Goal: Task Accomplishment & Management: Use online tool/utility

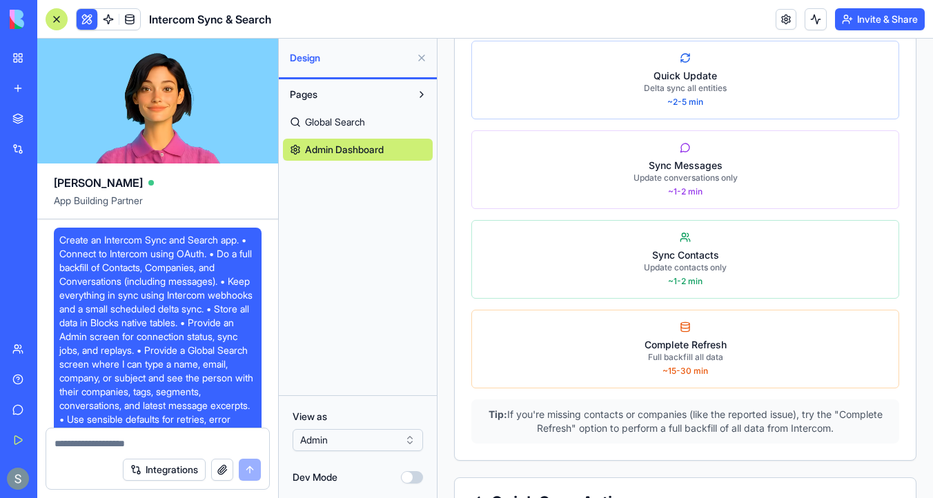
scroll to position [12585, 0]
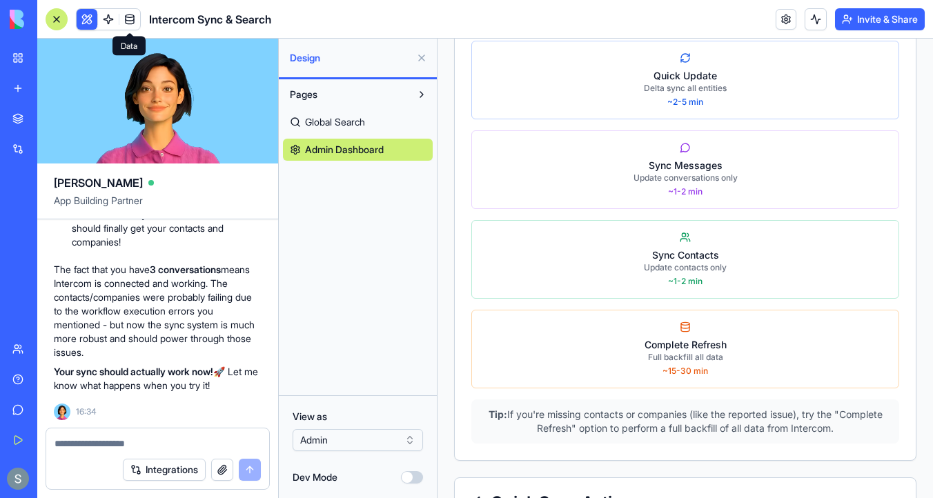
click at [137, 23] on link at bounding box center [129, 19] width 21 height 21
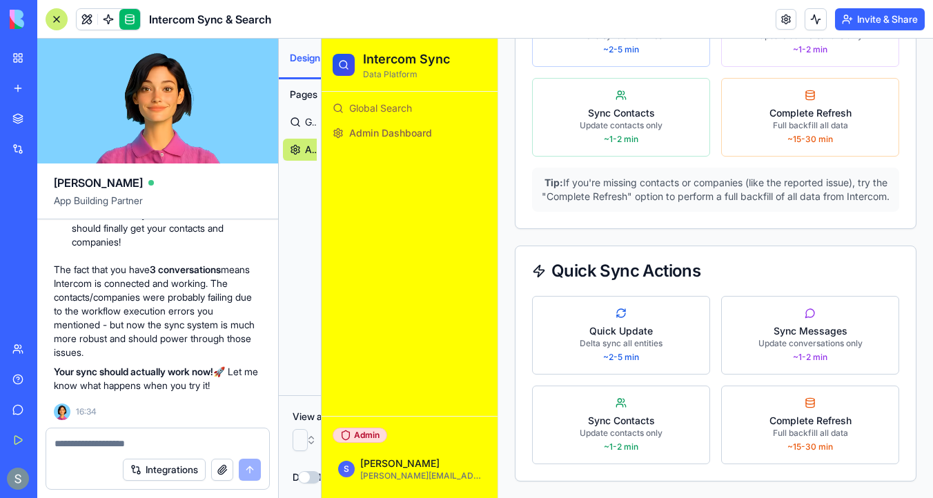
scroll to position [1220, 0]
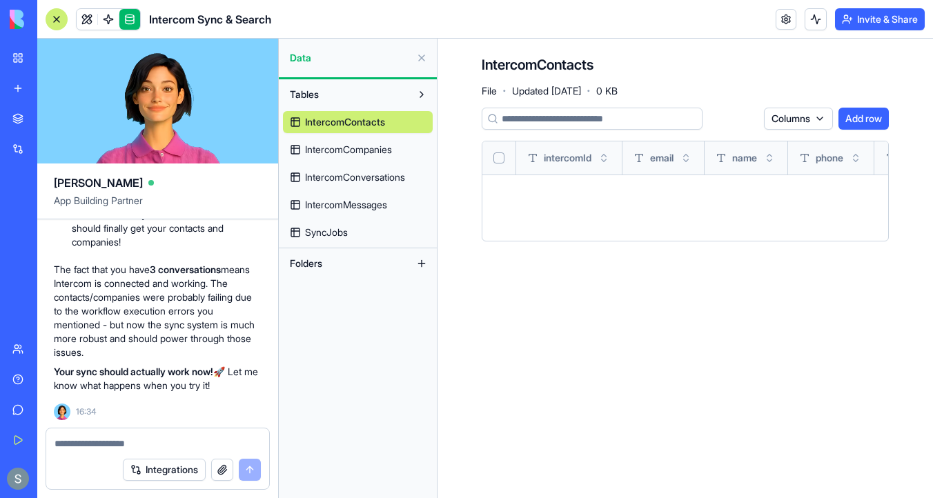
click at [364, 159] on link "IntercomCompanies" at bounding box center [358, 150] width 150 height 22
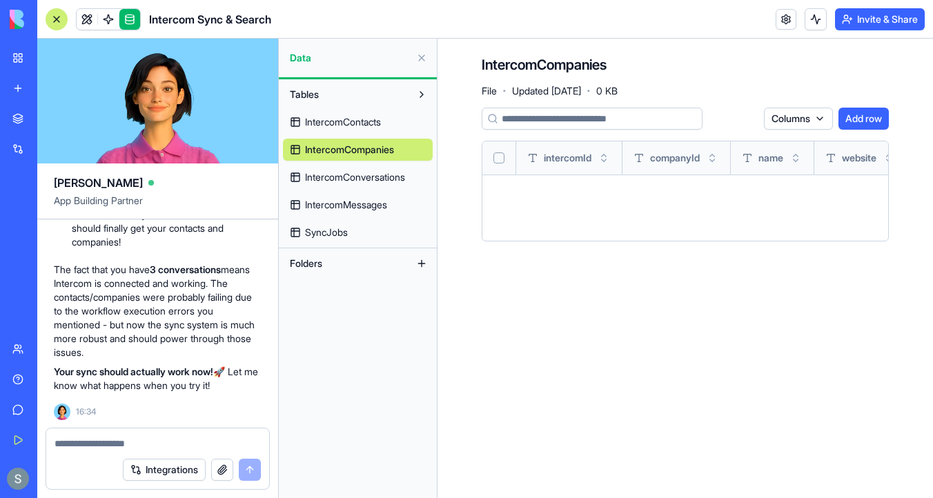
click at [369, 177] on span "IntercomConversations" at bounding box center [355, 177] width 100 height 14
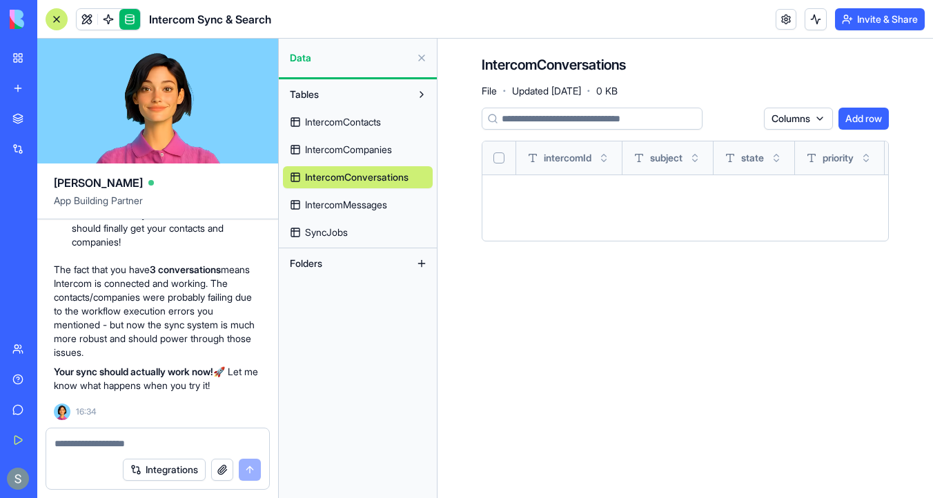
click at [370, 205] on span "IntercomMessages" at bounding box center [346, 205] width 82 height 14
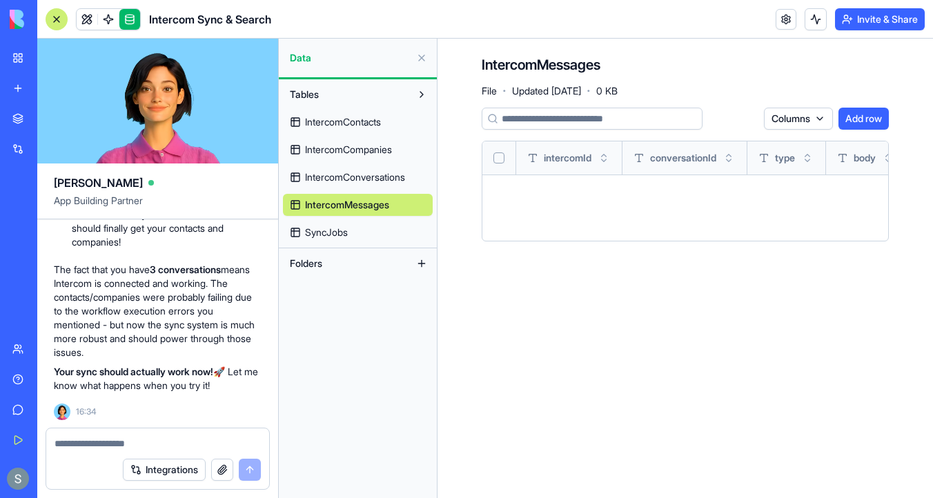
click at [357, 233] on link "SyncJobs" at bounding box center [358, 232] width 150 height 22
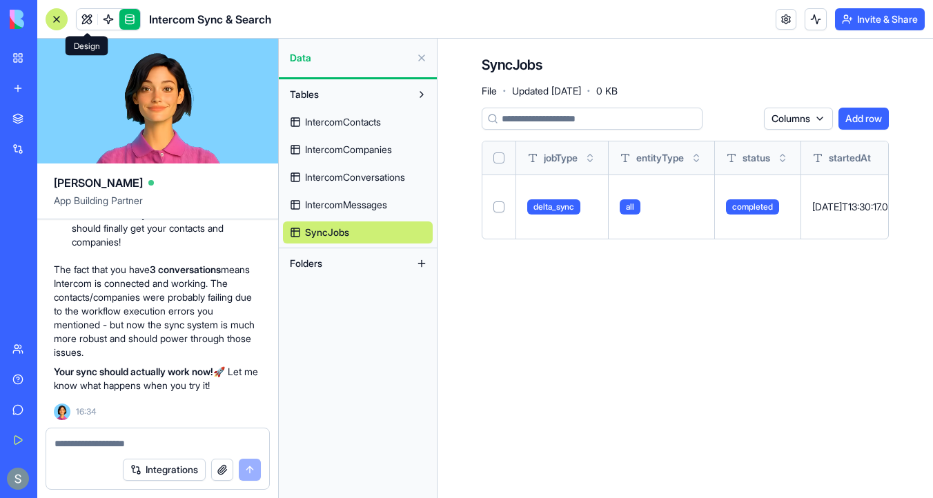
click at [86, 17] on link at bounding box center [87, 19] width 21 height 21
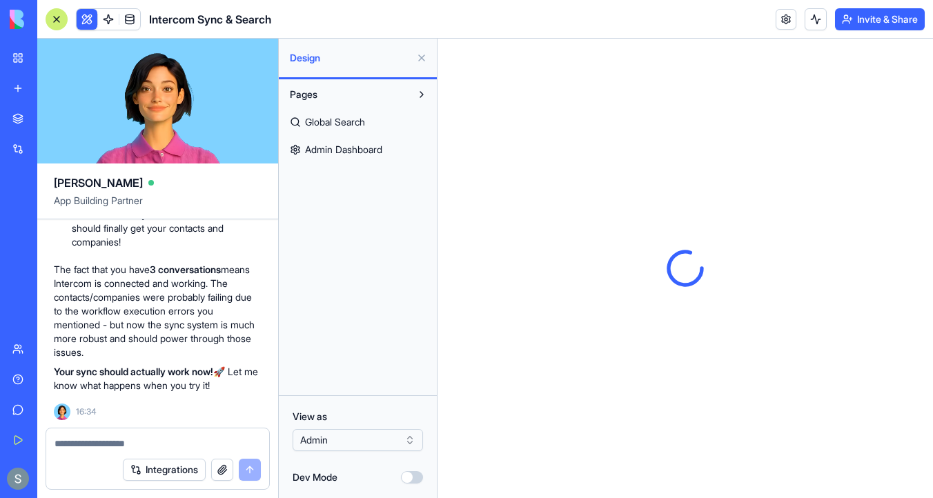
click at [382, 149] on span "Admin Dashboard" at bounding box center [343, 150] width 77 height 14
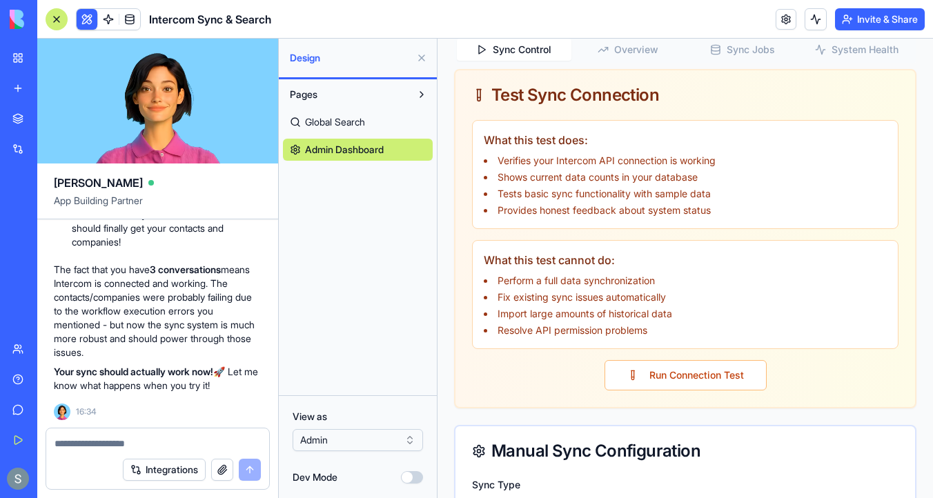
scroll to position [502, 0]
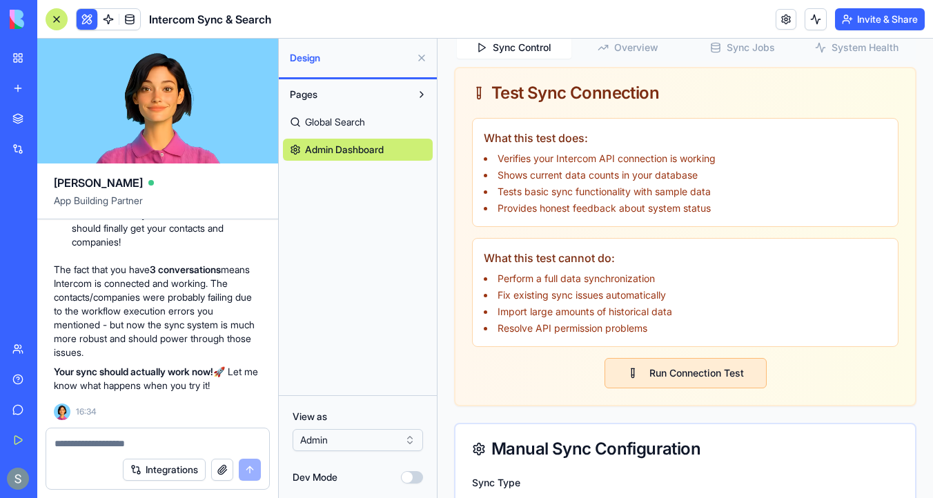
click at [694, 375] on button "Run Connection Test" at bounding box center [685, 373] width 162 height 30
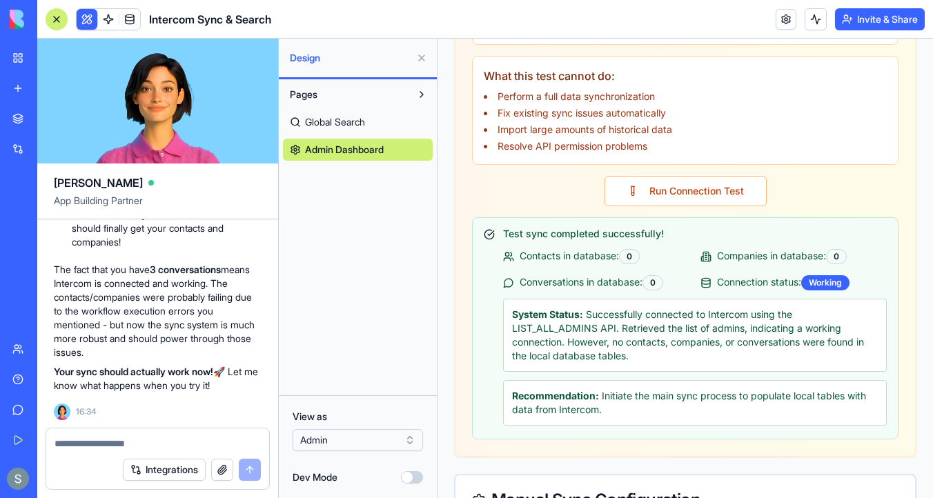
scroll to position [685, 0]
click at [179, 437] on textarea at bounding box center [157, 444] width 206 height 14
paste textarea "*"
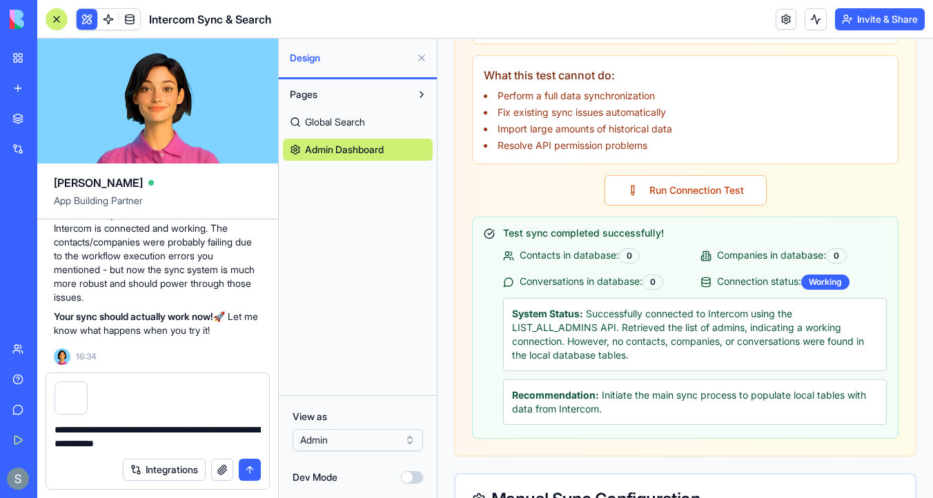
type textarea "**********"
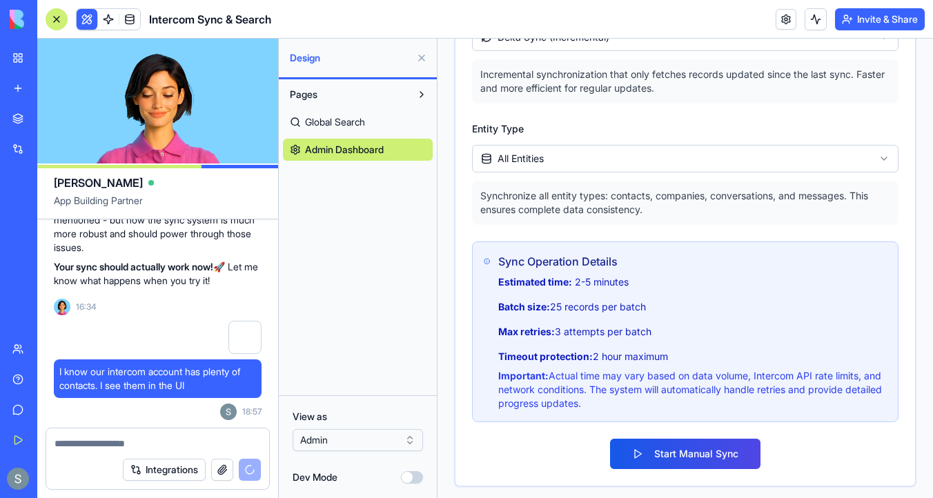
scroll to position [1224, 0]
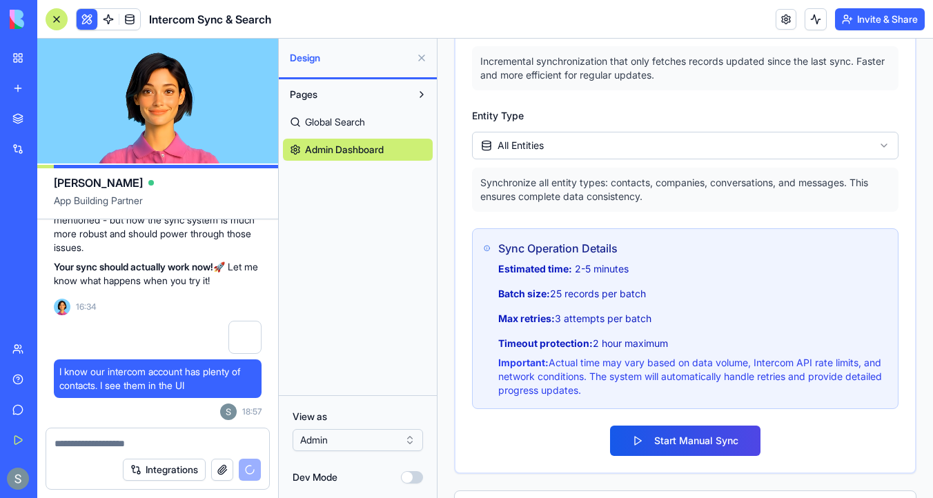
click at [569, 143] on html "Toggle Sidebar Connected to Intercom Admin Dashboard Monitor and manage Interco…" at bounding box center [684, 112] width 495 height 2594
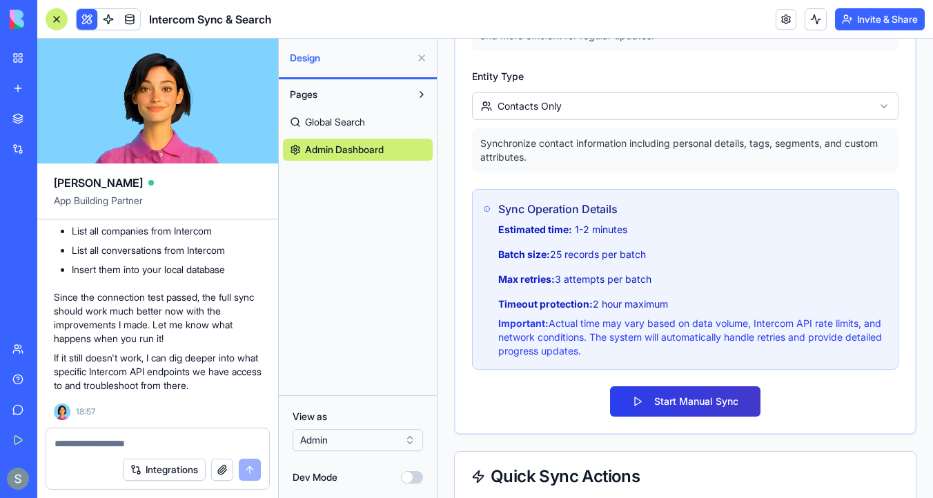
scroll to position [1229, 0]
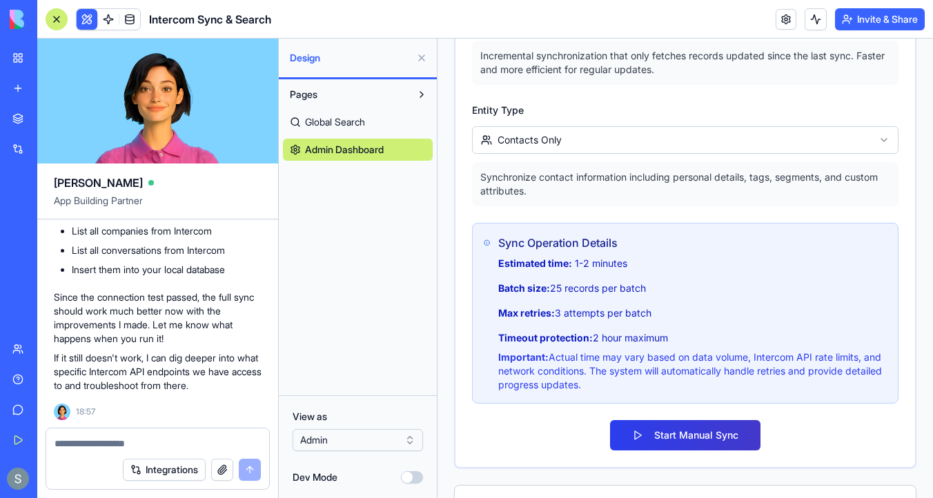
click at [683, 446] on button "Start Manual Sync" at bounding box center [685, 435] width 150 height 30
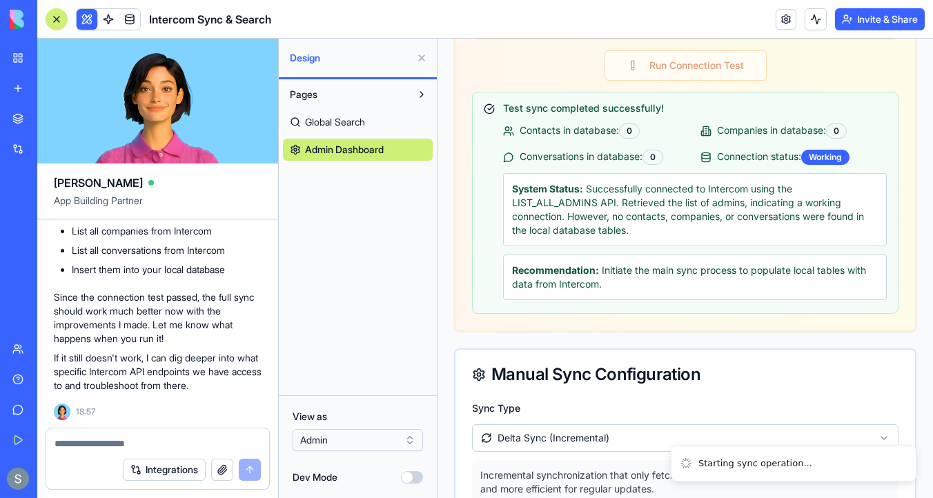
scroll to position [800, 0]
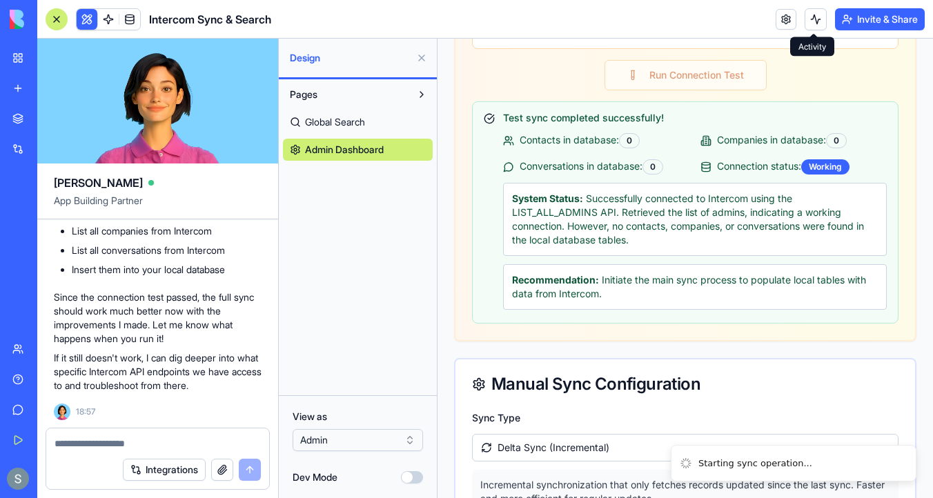
click at [806, 28] on button at bounding box center [815, 19] width 22 height 22
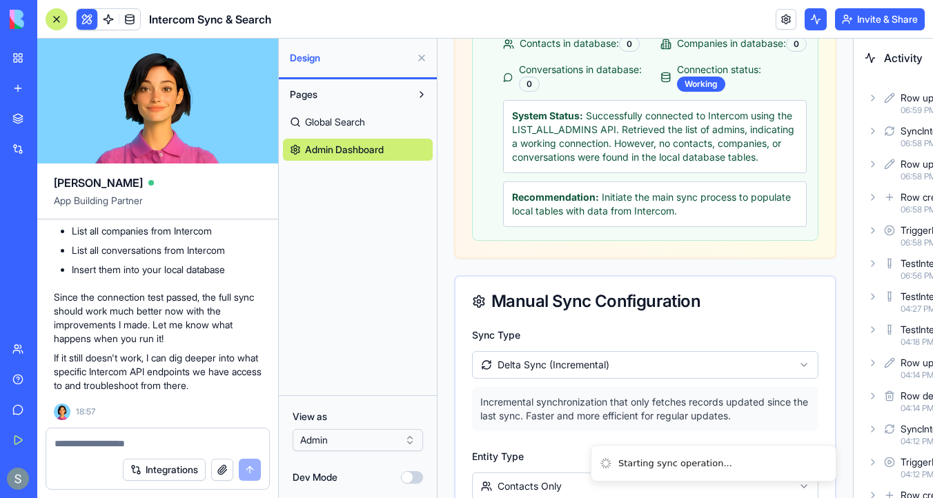
scroll to position [913, 0]
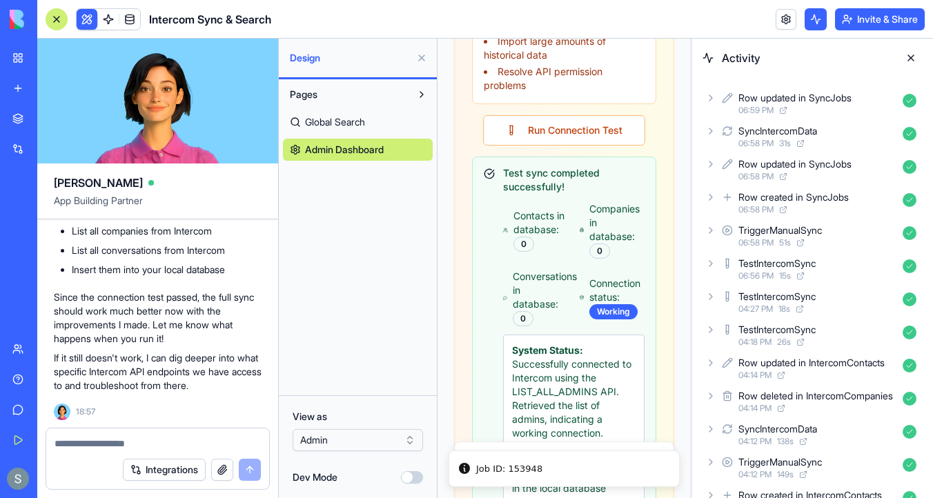
click at [711, 98] on icon at bounding box center [710, 97] width 11 height 11
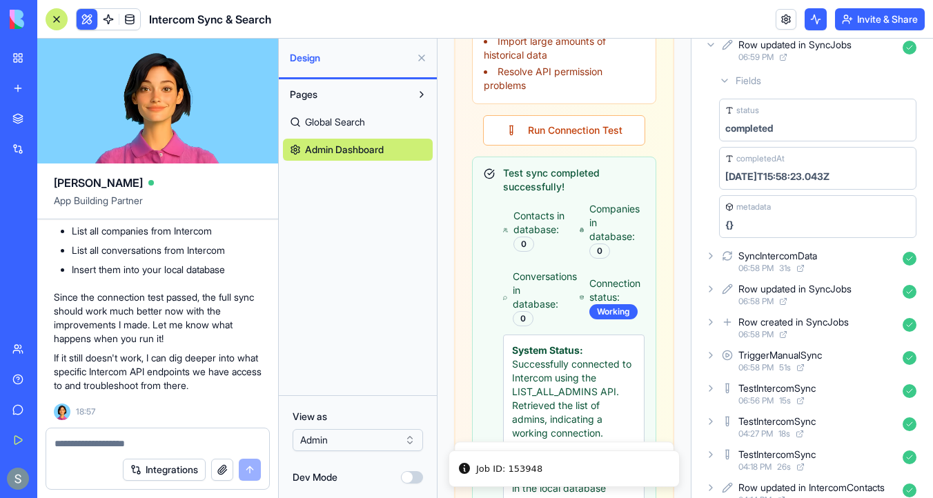
scroll to position [54, 0]
click at [712, 255] on icon at bounding box center [710, 254] width 11 height 11
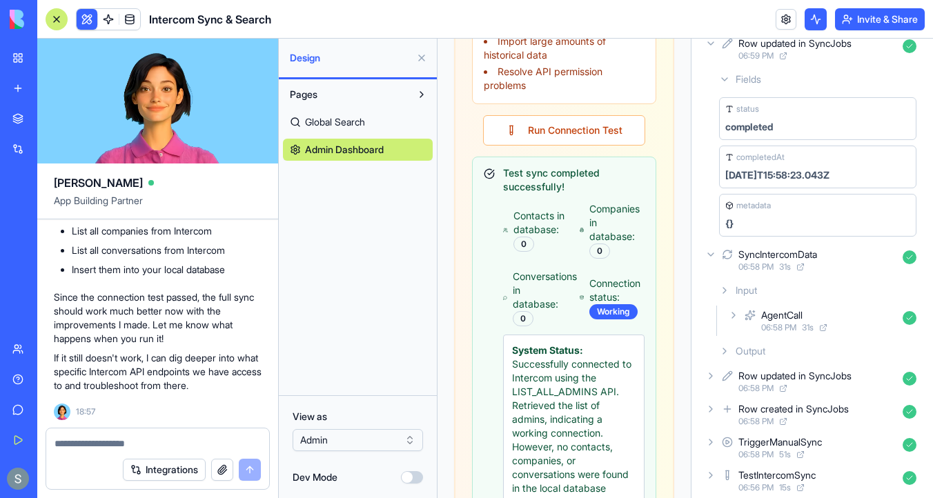
click at [728, 359] on div "Output" at bounding box center [817, 351] width 208 height 25
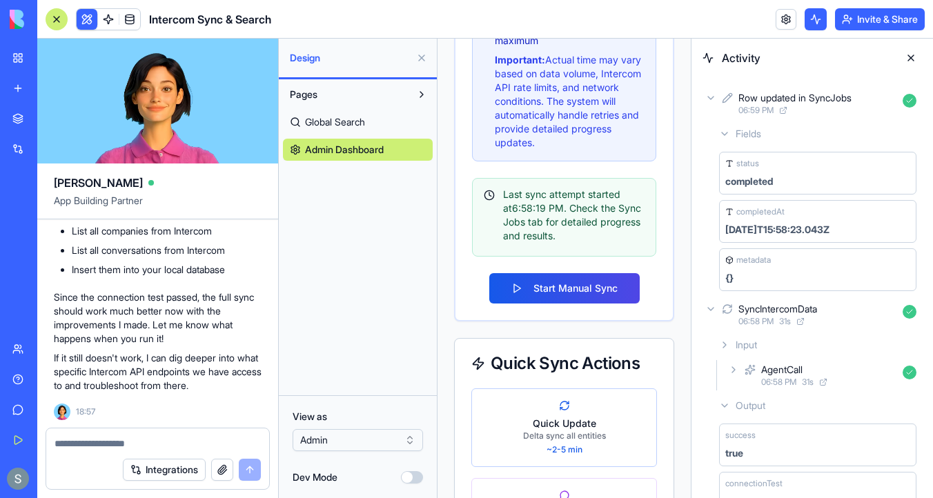
scroll to position [2016, 0]
click at [711, 99] on icon at bounding box center [710, 97] width 11 height 11
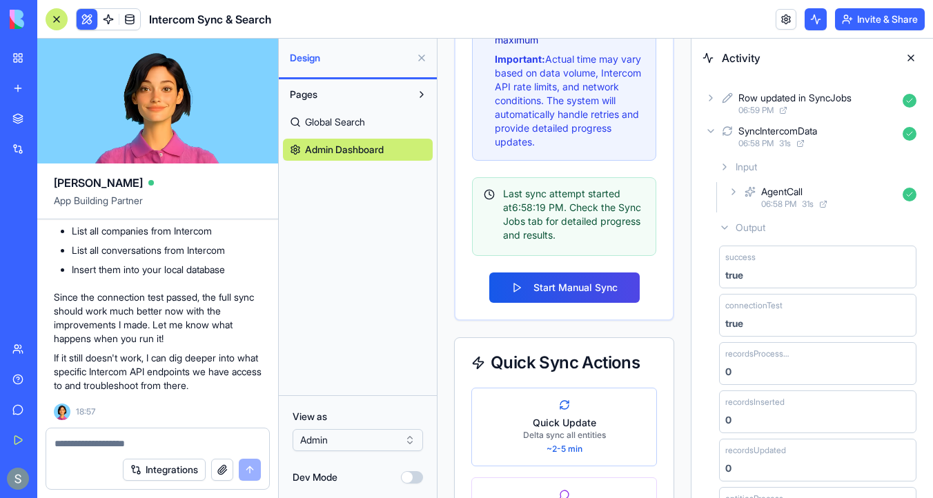
click at [713, 134] on icon at bounding box center [710, 131] width 11 height 11
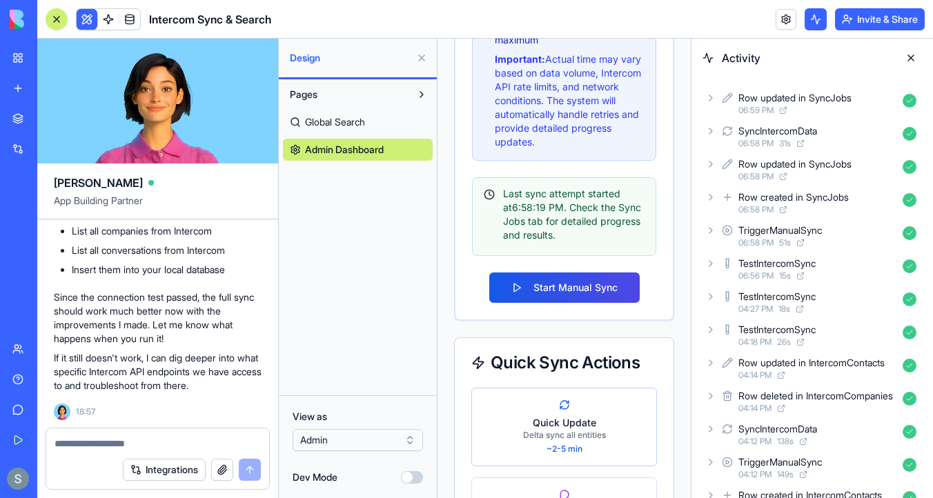
click at [710, 100] on icon at bounding box center [710, 98] width 3 height 6
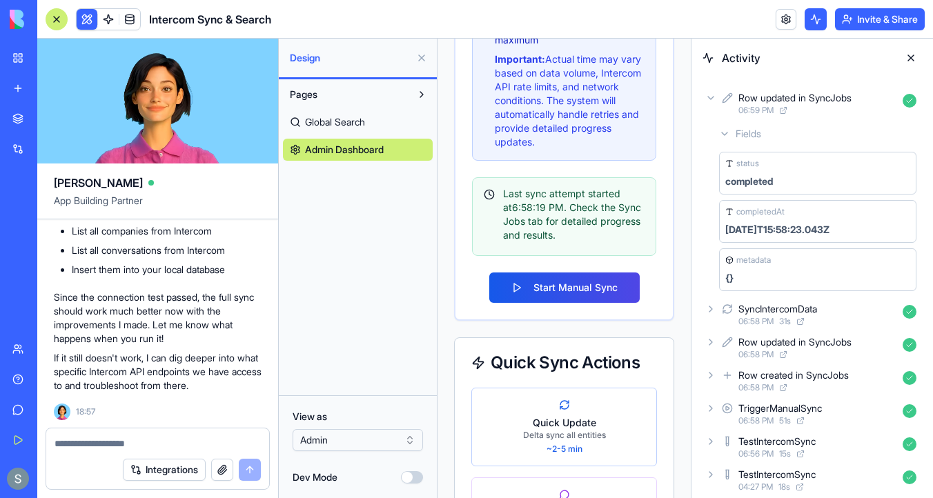
click at [711, 310] on icon at bounding box center [710, 309] width 3 height 6
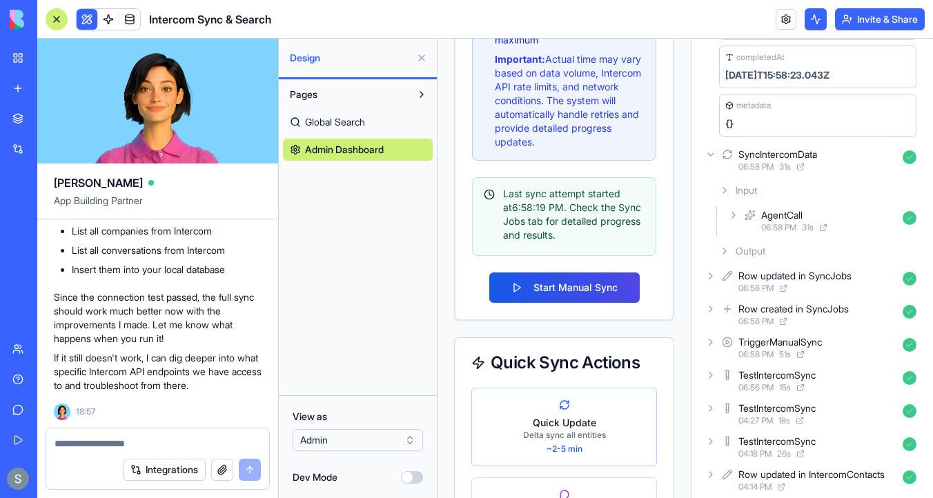
scroll to position [181, 0]
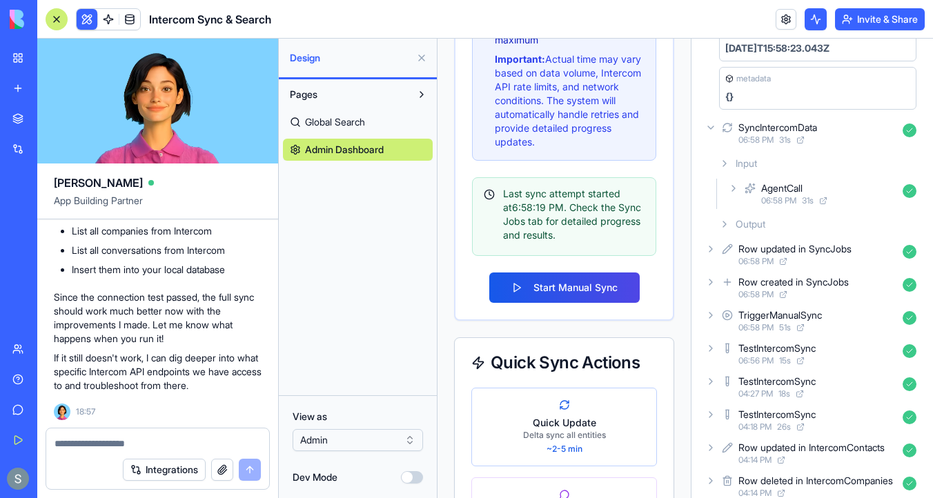
click at [720, 225] on icon at bounding box center [724, 224] width 11 height 11
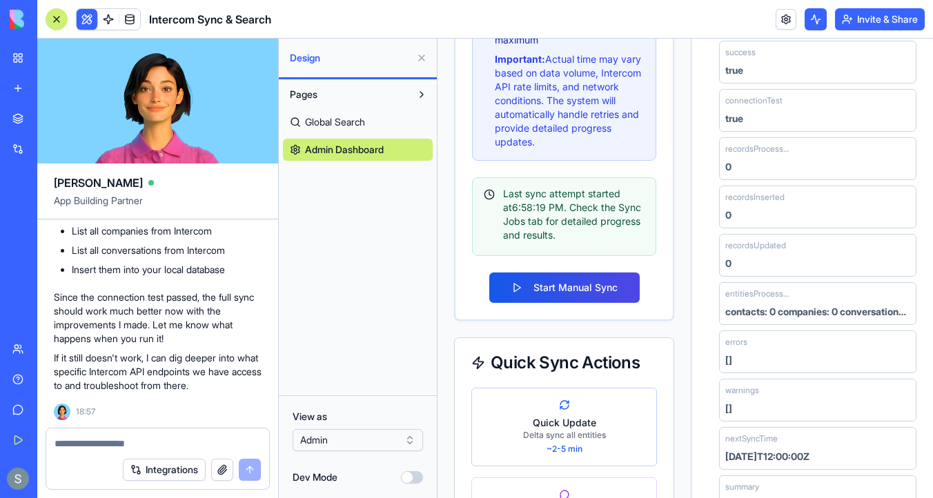
scroll to position [402, 0]
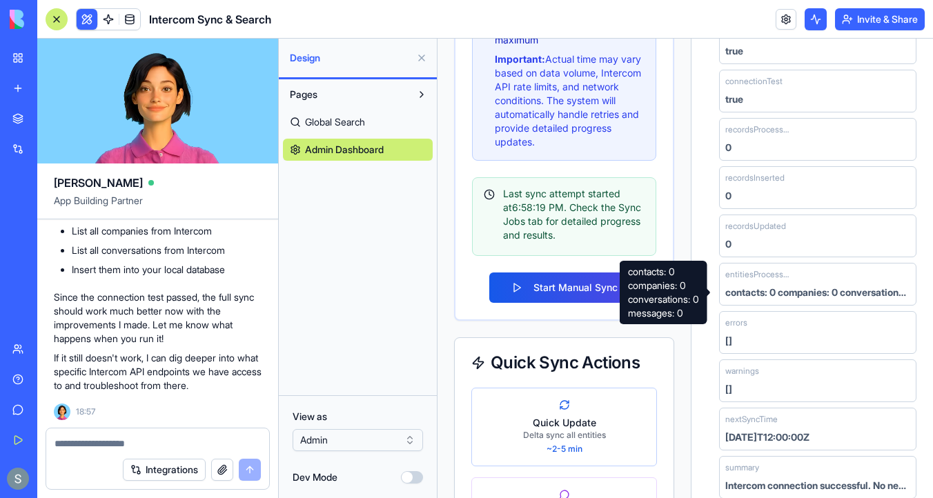
click at [807, 290] on div "contacts: 0 companies: 0 conversations: 0 messages: 0" at bounding box center [817, 293] width 185 height 14
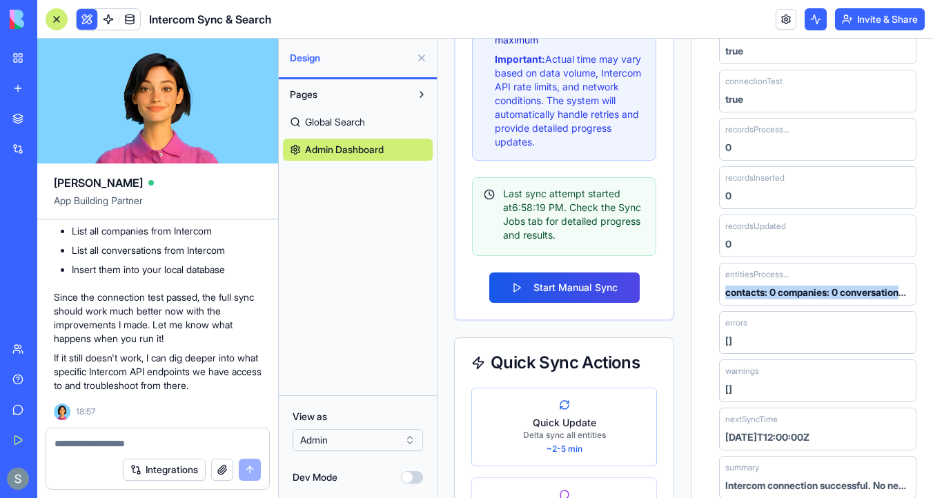
click at [807, 290] on div "contacts: 0 companies: 0 conversations: 0 messages: 0" at bounding box center [817, 293] width 185 height 14
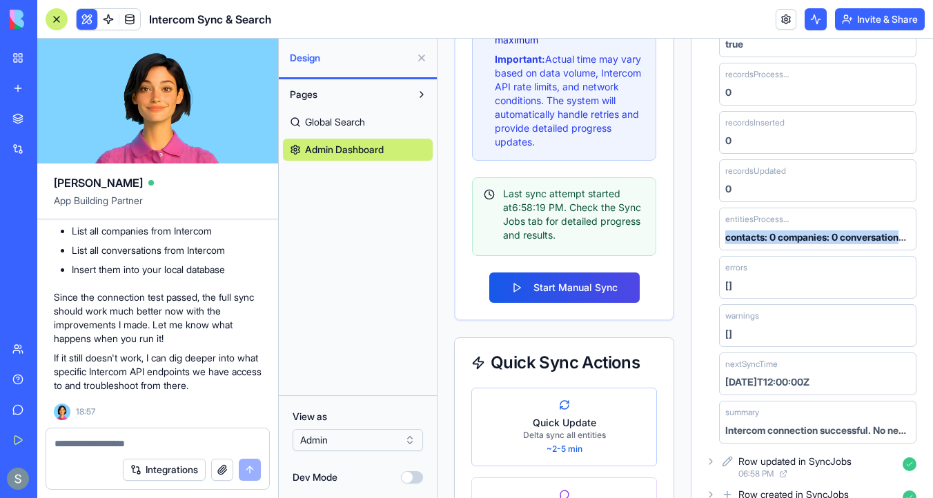
scroll to position [459, 0]
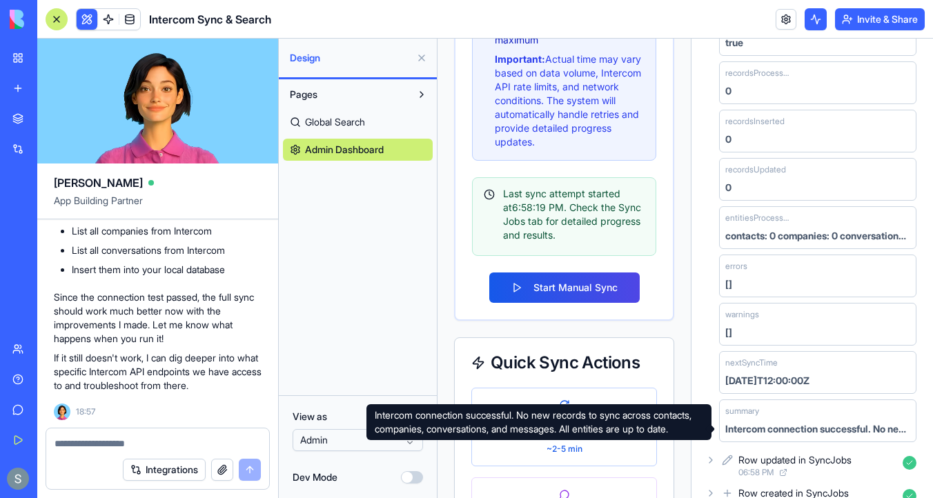
click at [804, 429] on div "Intercom connection successful. No new records to sync across contacts, compani…" at bounding box center [817, 429] width 185 height 14
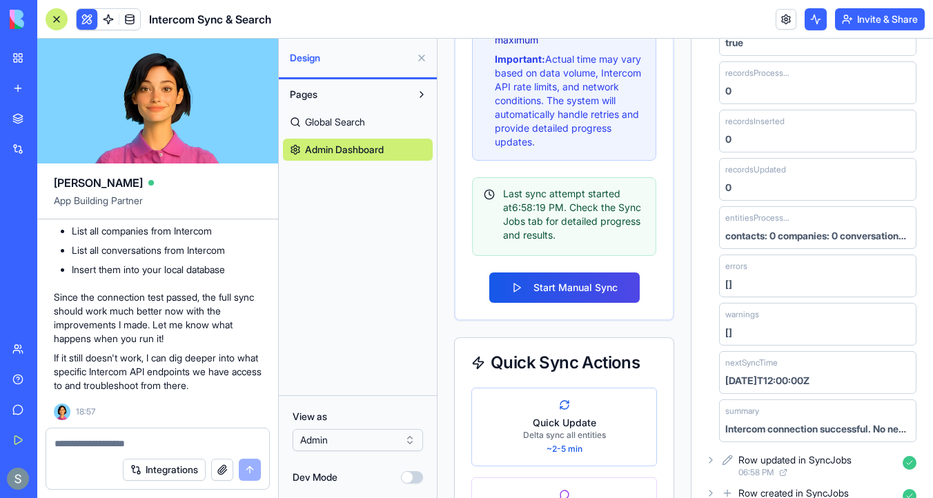
click at [804, 429] on div "Intercom connection successful. No new records to sync across contacts, compani…" at bounding box center [817, 429] width 185 height 14
copy div "Intercom connection successful. No new records to sync across contacts, compani…"
click at [150, 446] on textarea at bounding box center [157, 444] width 206 height 14
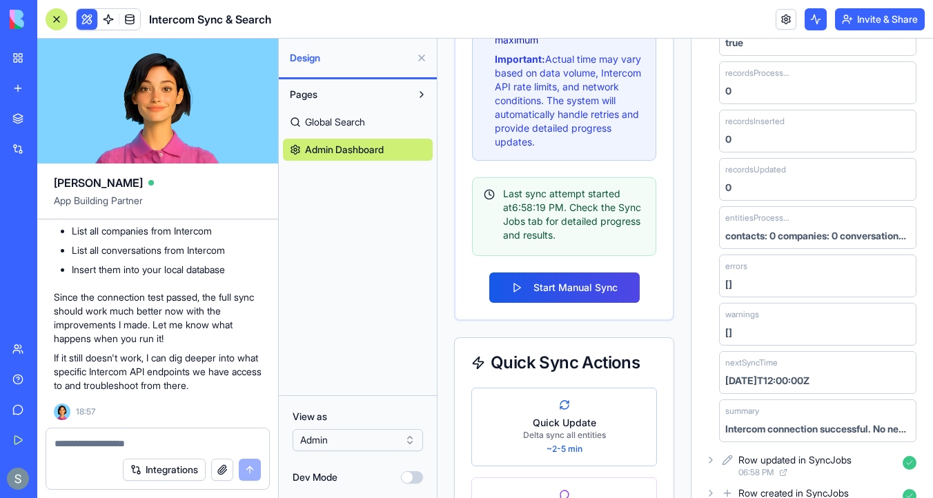
paste textarea "**********"
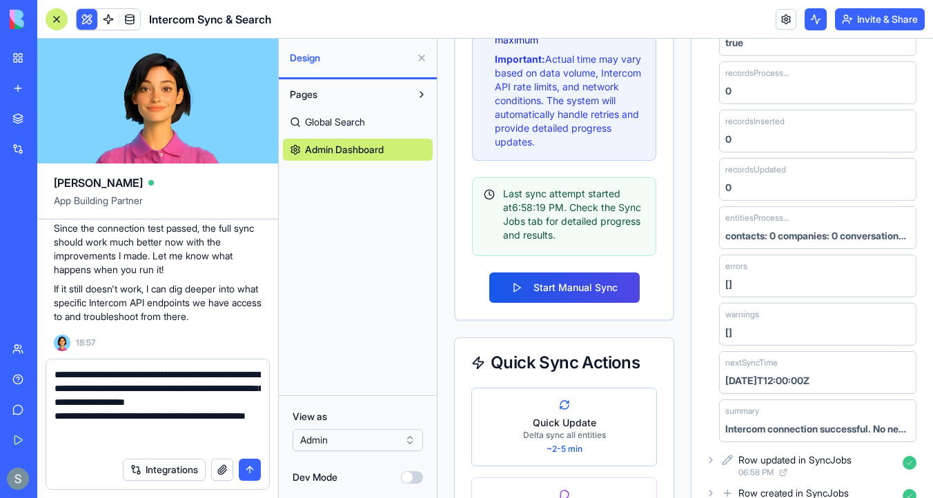
type textarea "**********"
paste textarea
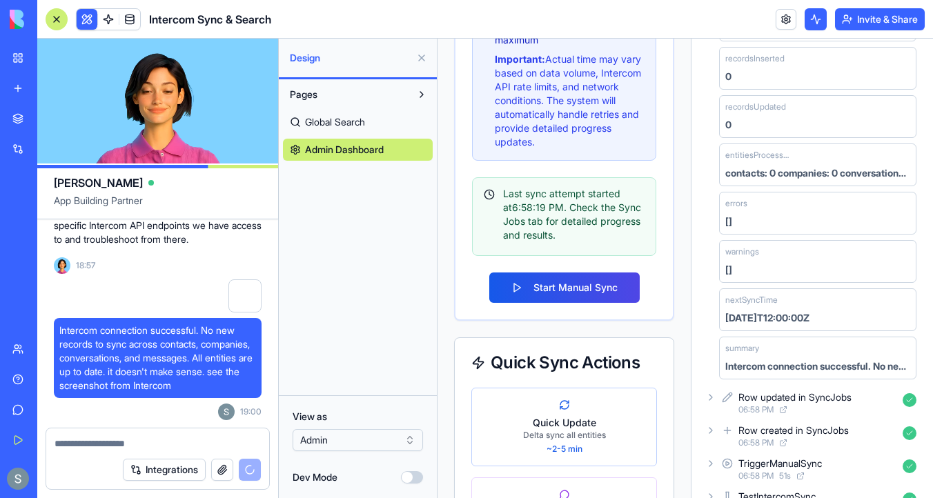
scroll to position [532, 0]
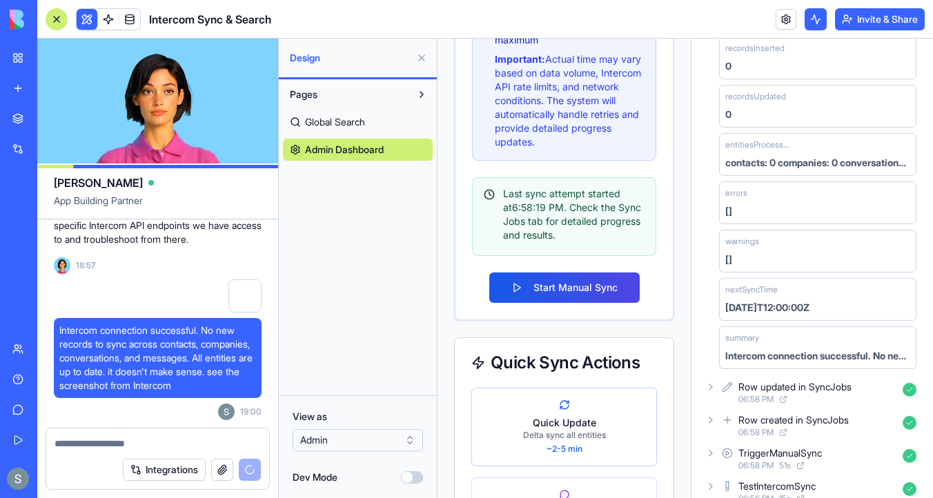
click at [413, 475] on button "Dev Mode" at bounding box center [412, 477] width 22 height 12
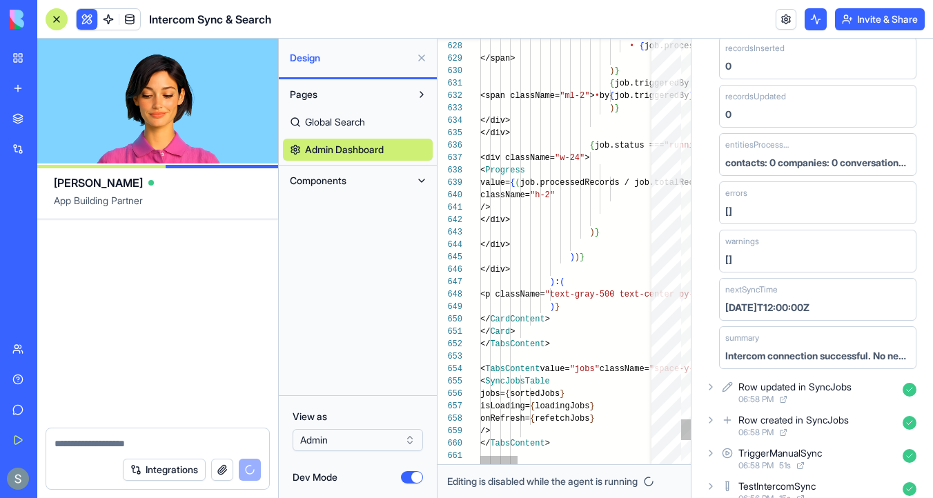
scroll to position [13742, 0]
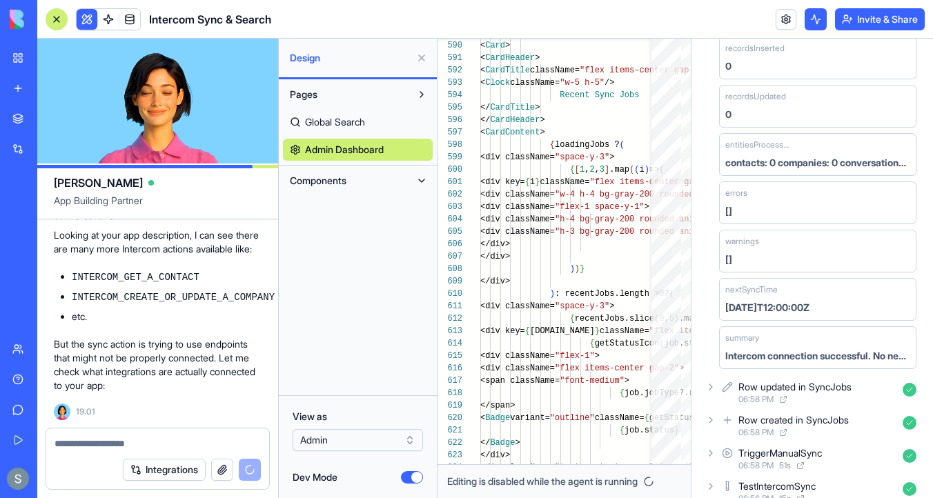
click at [408, 477] on button "Dev Mode" at bounding box center [412, 477] width 22 height 12
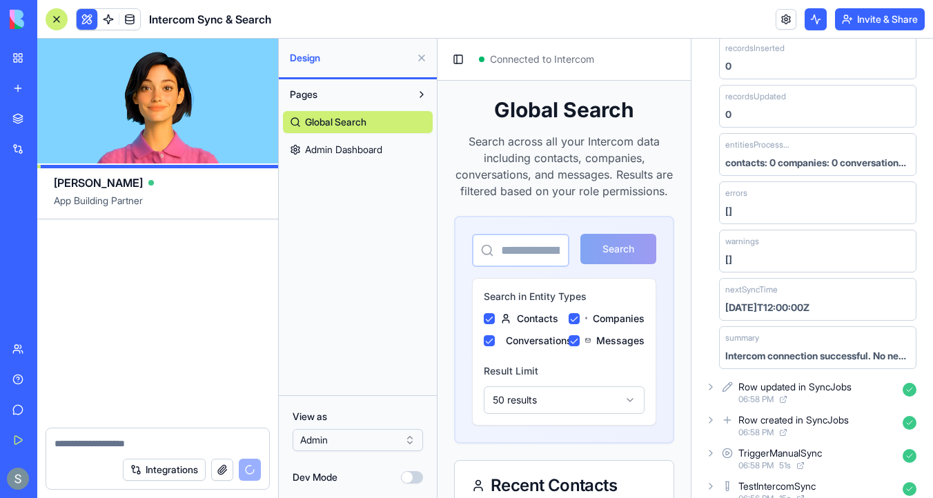
scroll to position [14420, 0]
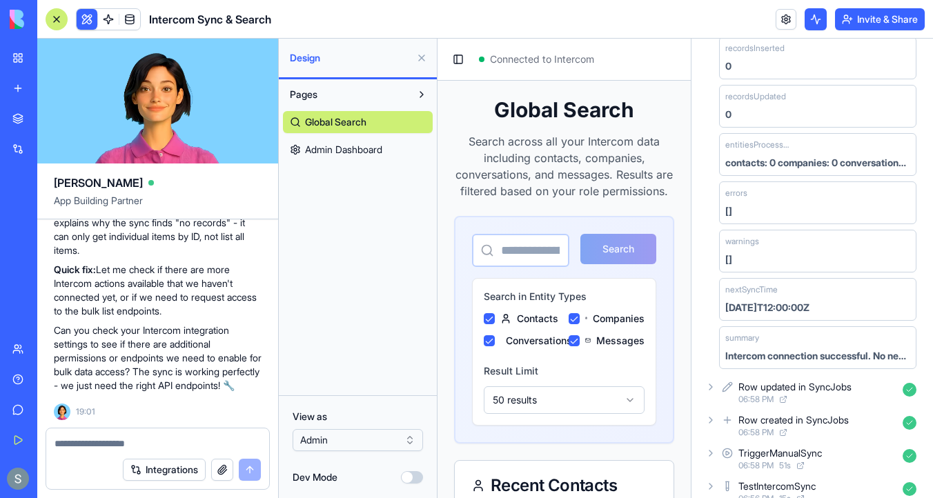
click at [167, 435] on div at bounding box center [157, 439] width 223 height 22
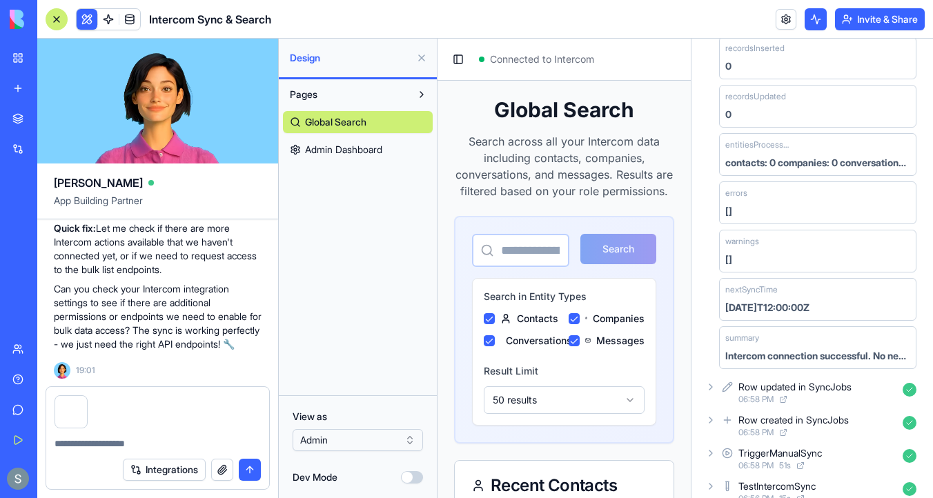
click at [137, 448] on textarea at bounding box center [157, 444] width 206 height 14
type textarea "*"
type textarea "**********"
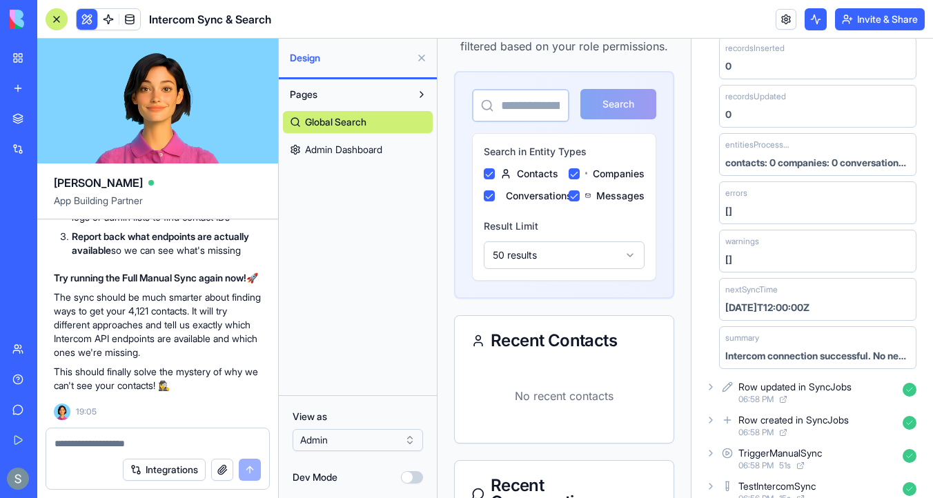
scroll to position [268, 0]
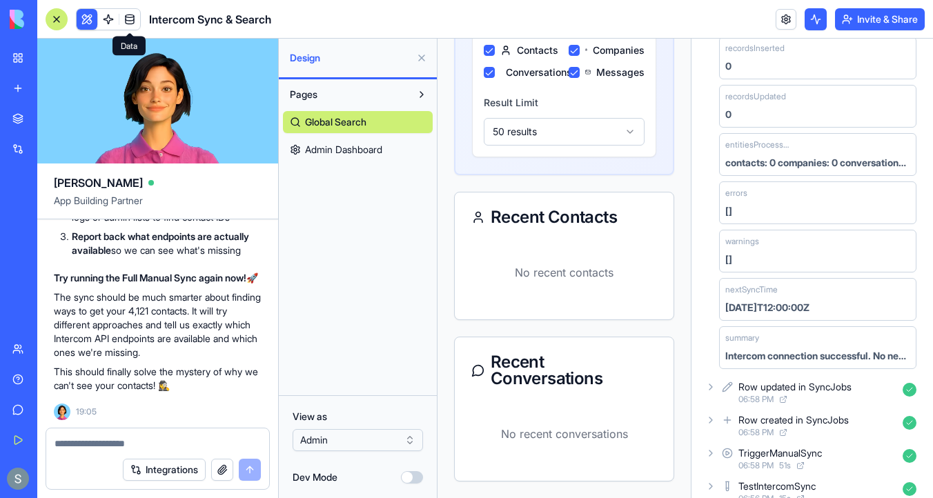
click at [132, 26] on span at bounding box center [129, 19] width 39 height 39
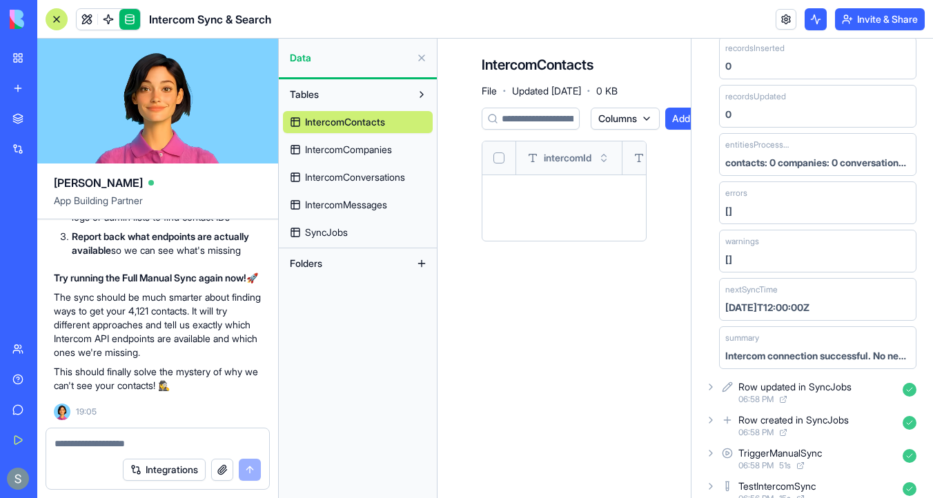
click at [315, 141] on link "IntercomCompanies" at bounding box center [358, 150] width 150 height 22
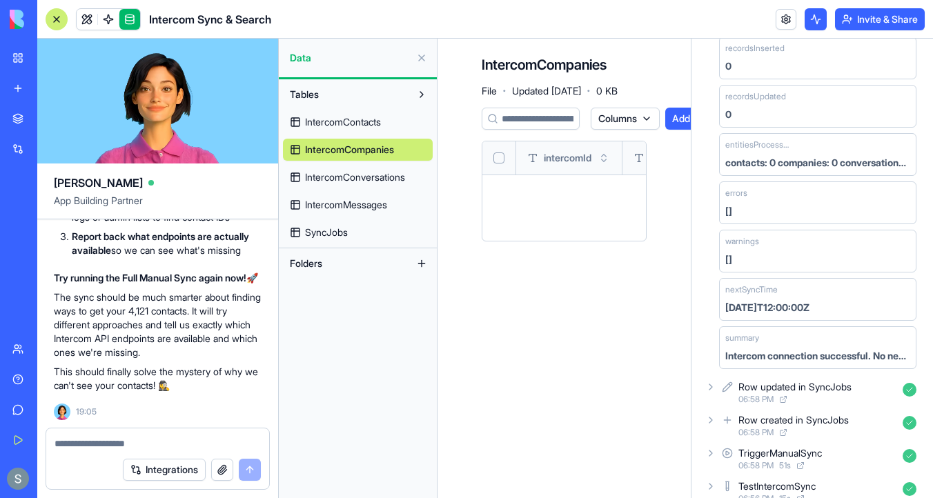
click at [321, 179] on span "IntercomConversations" at bounding box center [355, 177] width 100 height 14
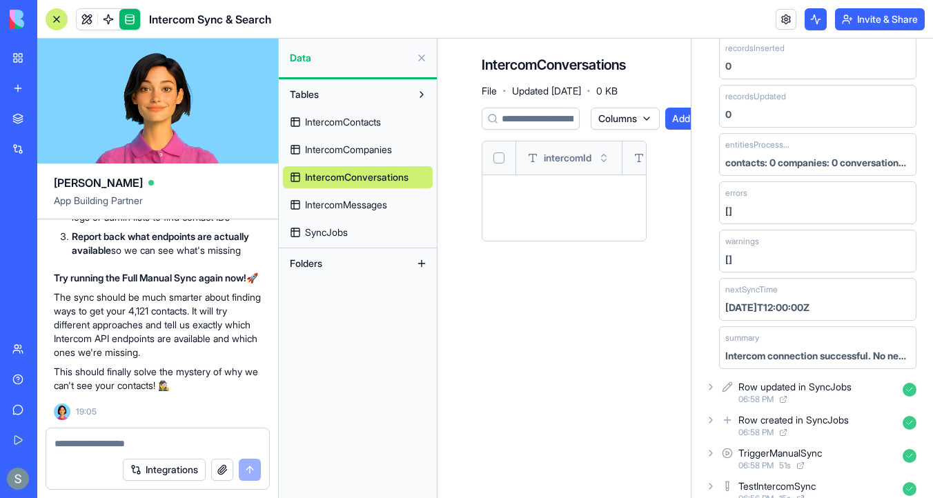
click at [324, 203] on span "IntercomMessages" at bounding box center [346, 205] width 82 height 14
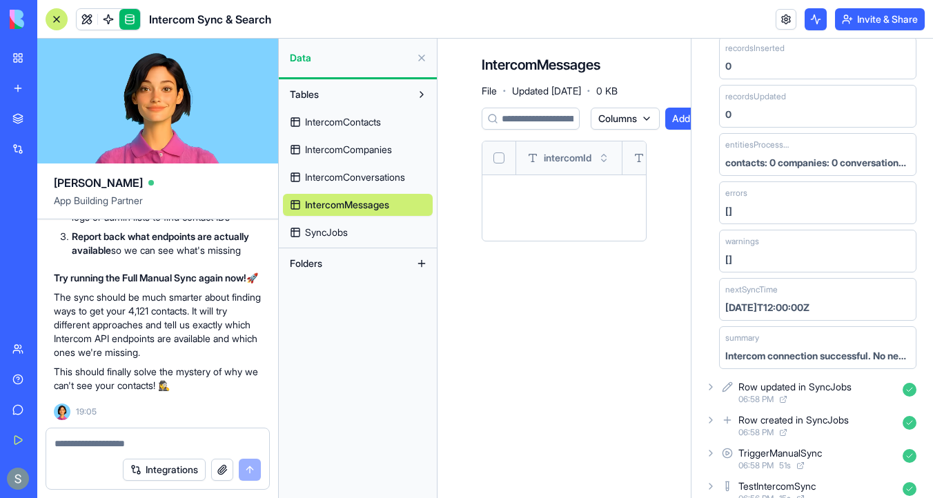
click at [323, 226] on span "SyncJobs" at bounding box center [326, 233] width 43 height 14
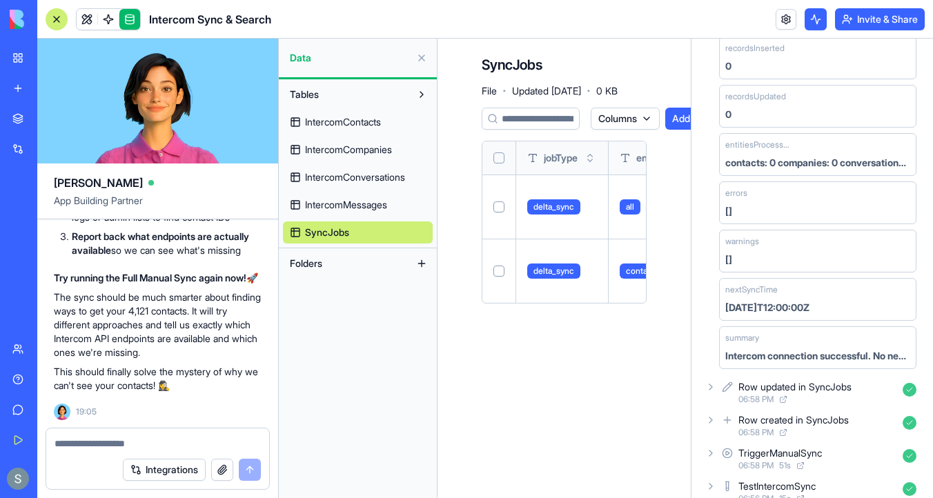
click at [337, 130] on link "IntercomContacts" at bounding box center [358, 122] width 150 height 22
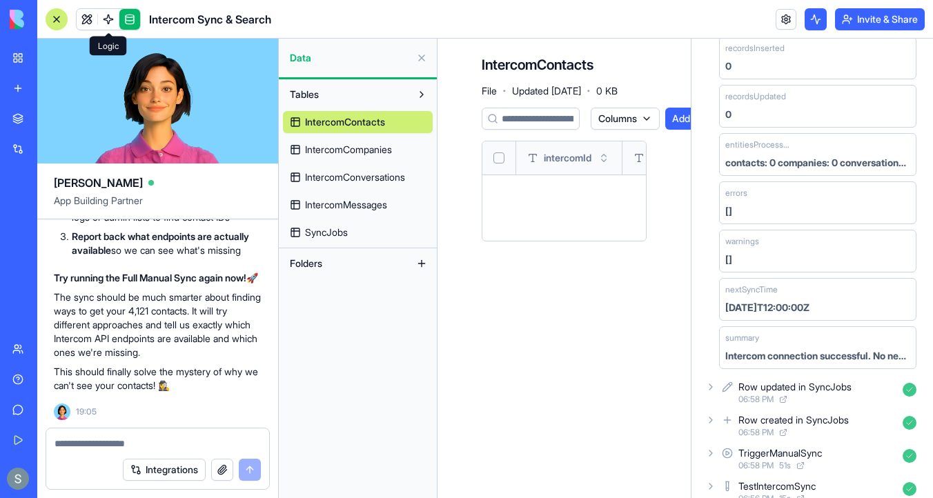
click at [88, 22] on link at bounding box center [87, 19] width 21 height 21
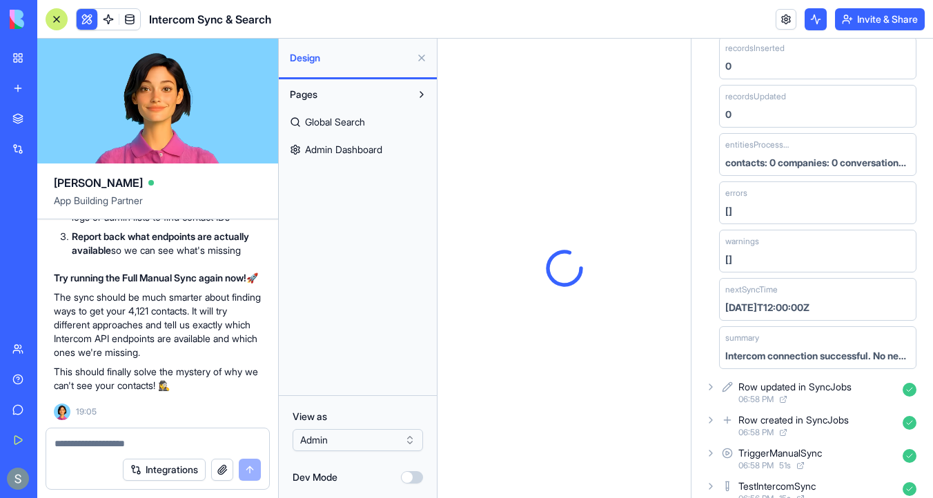
click at [372, 148] on span "Admin Dashboard" at bounding box center [343, 150] width 77 height 14
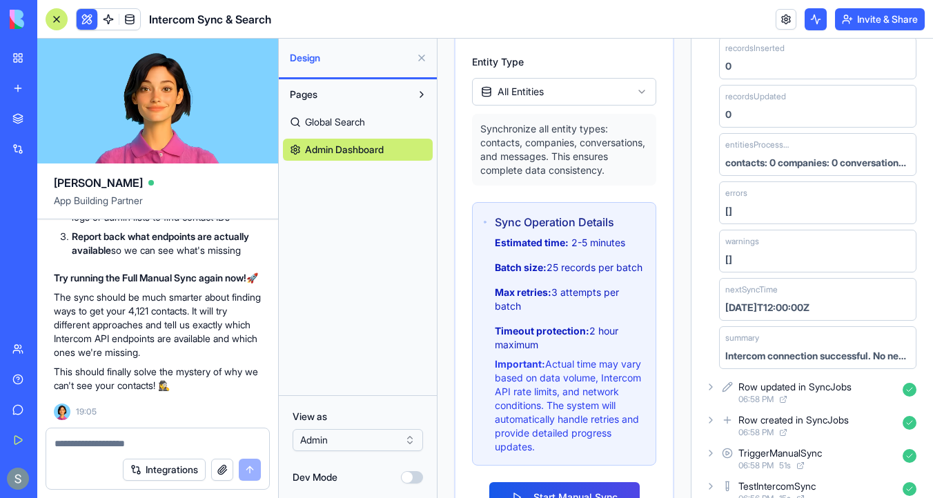
scroll to position [1173, 0]
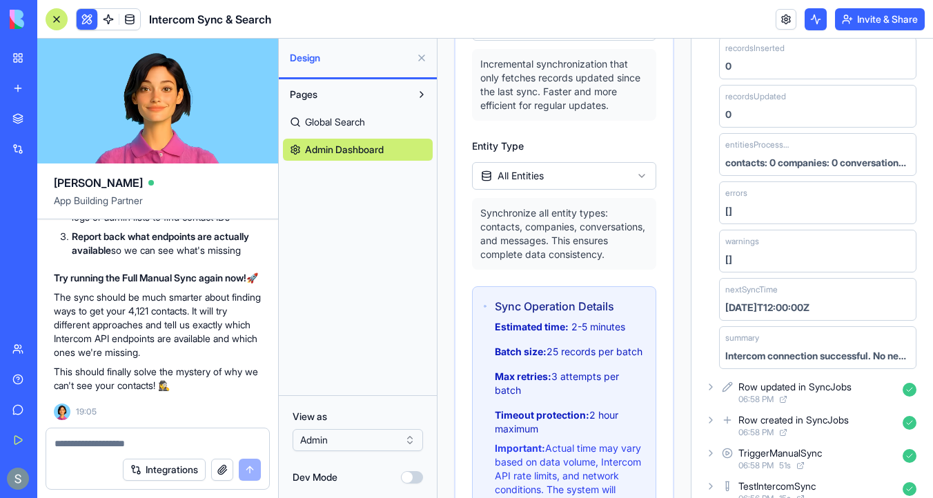
click at [576, 177] on html "Toggle Sidebar Connected to Intercom Admin Dashboard Monitor and manage Interco…" at bounding box center [563, 229] width 253 height 2726
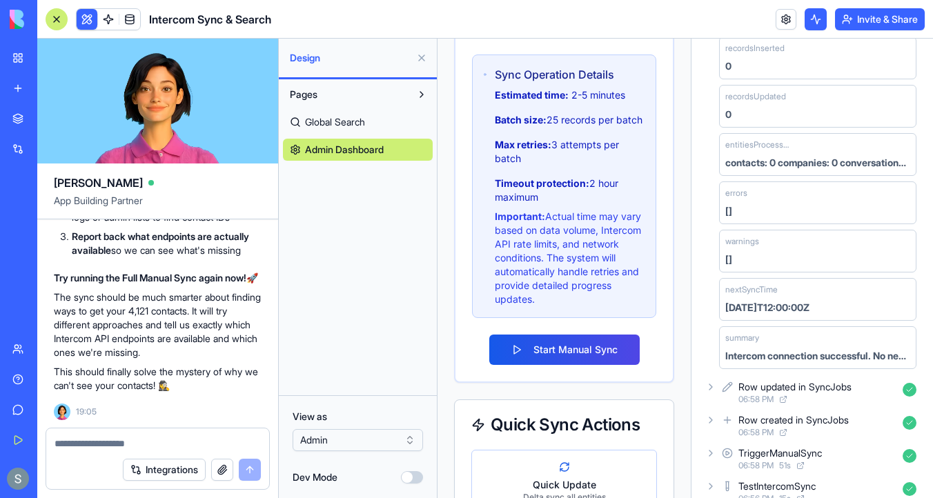
scroll to position [1413, 0]
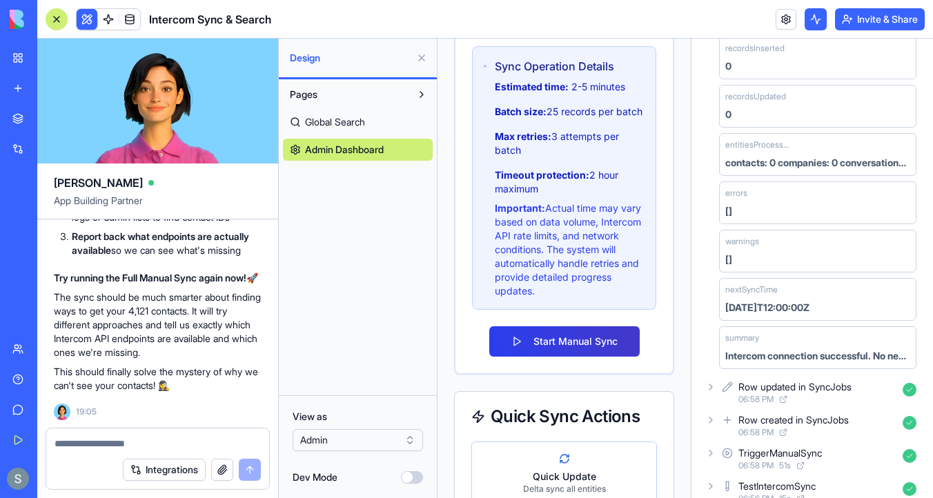
click at [562, 355] on button "Start Manual Sync" at bounding box center [564, 341] width 150 height 30
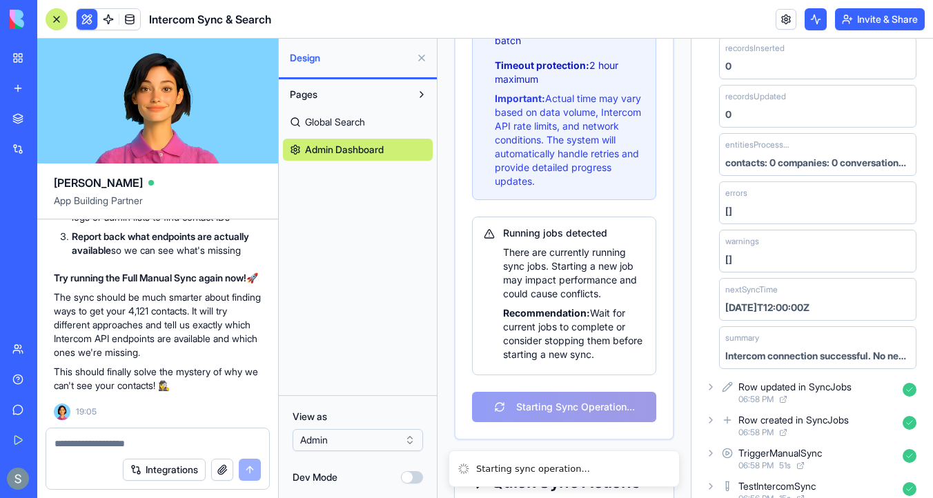
scroll to position [1629, 0]
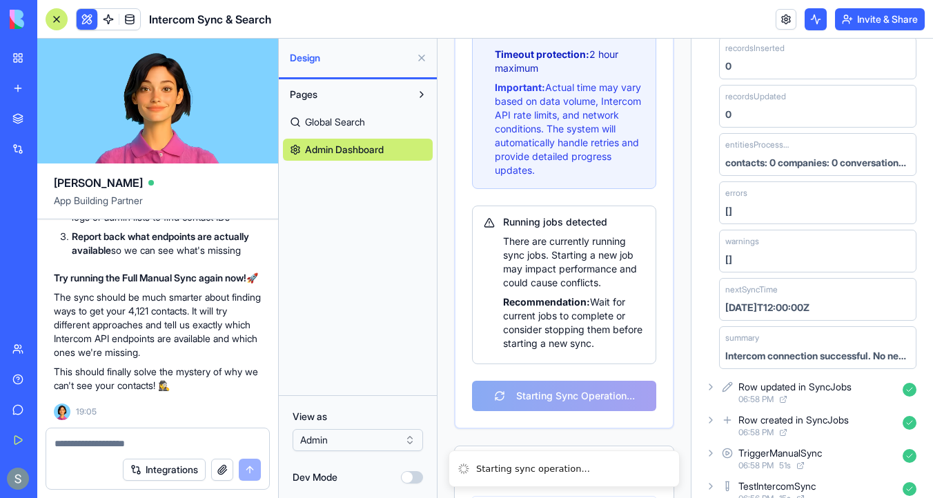
drag, startPoint x: 596, startPoint y: 358, endPoint x: 495, endPoint y: 231, distance: 162.5
click at [495, 231] on div "Running jobs detected There are currently running sync jobs. Starting a new job…" at bounding box center [564, 282] width 161 height 135
copy div "Running jobs detected There are currently running sync jobs. Starting a new job…"
click at [117, 440] on textarea at bounding box center [157, 444] width 206 height 14
type textarea "**********"
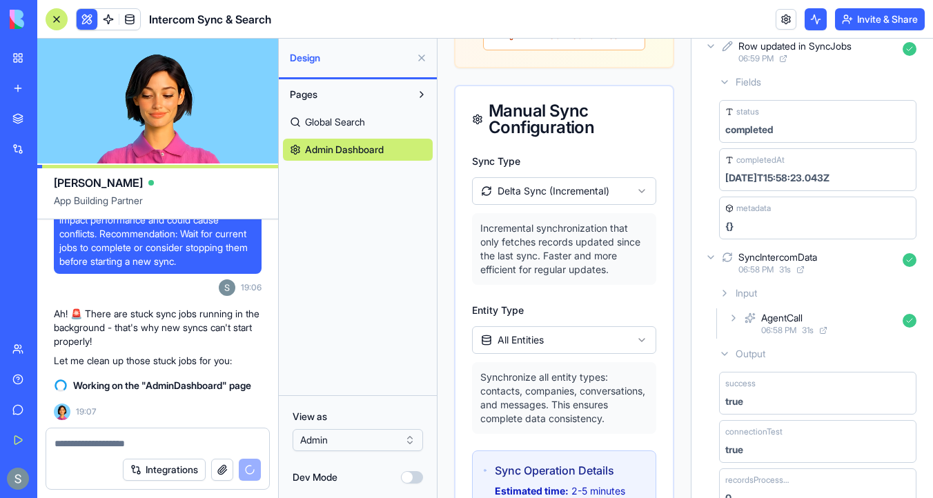
scroll to position [209, 0]
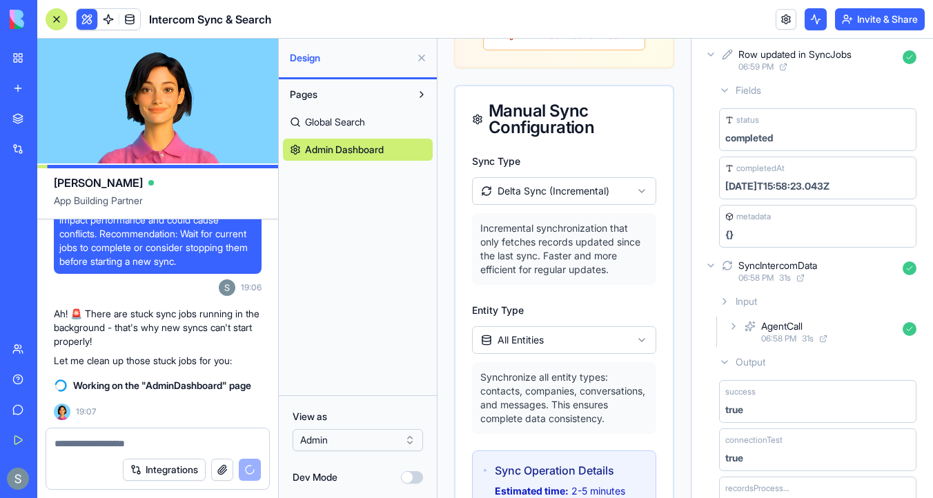
click at [713, 57] on icon at bounding box center [710, 54] width 11 height 11
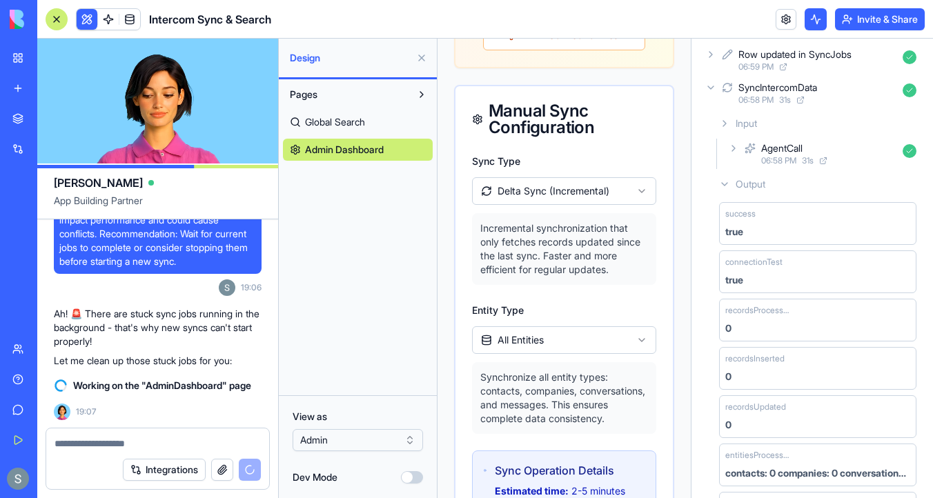
click at [715, 90] on icon at bounding box center [710, 87] width 11 height 11
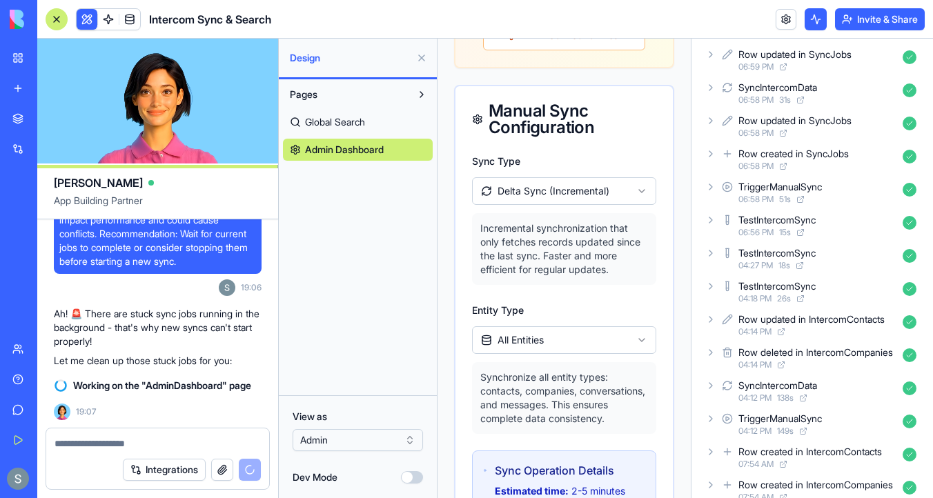
scroll to position [0, 0]
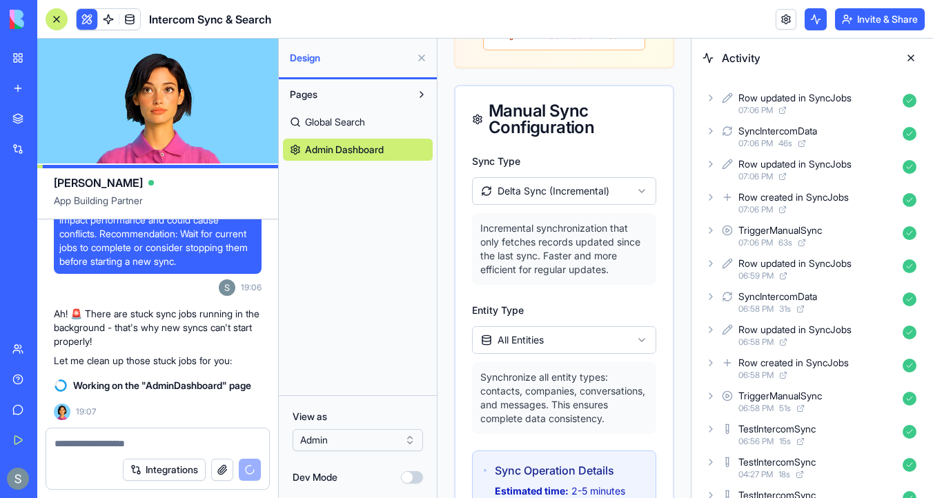
click at [714, 98] on icon at bounding box center [710, 97] width 11 height 11
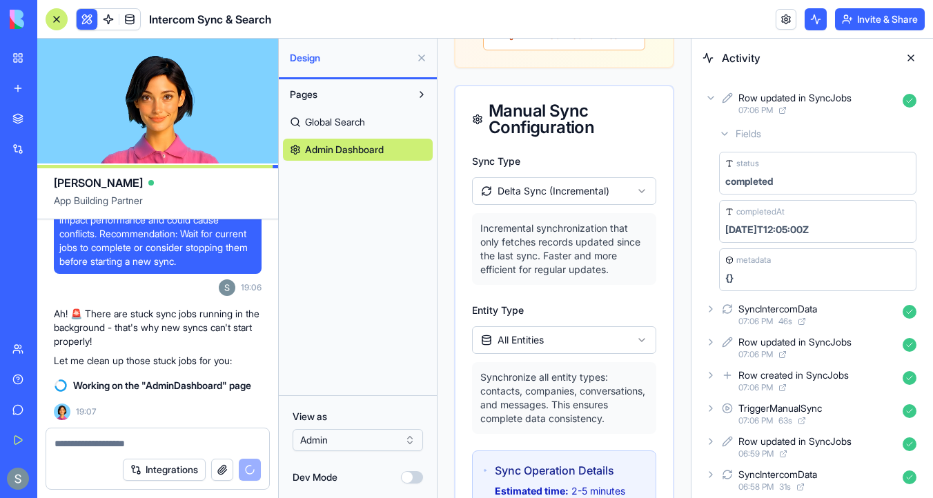
click at [714, 99] on icon at bounding box center [710, 97] width 11 height 11
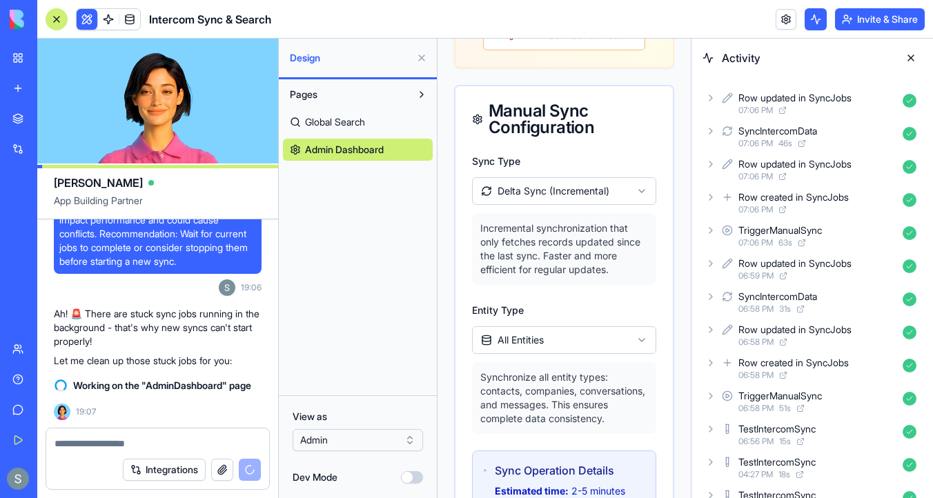
click at [717, 134] on div "SyncIntercomData 07:06 PM 46 s" at bounding box center [811, 136] width 219 height 30
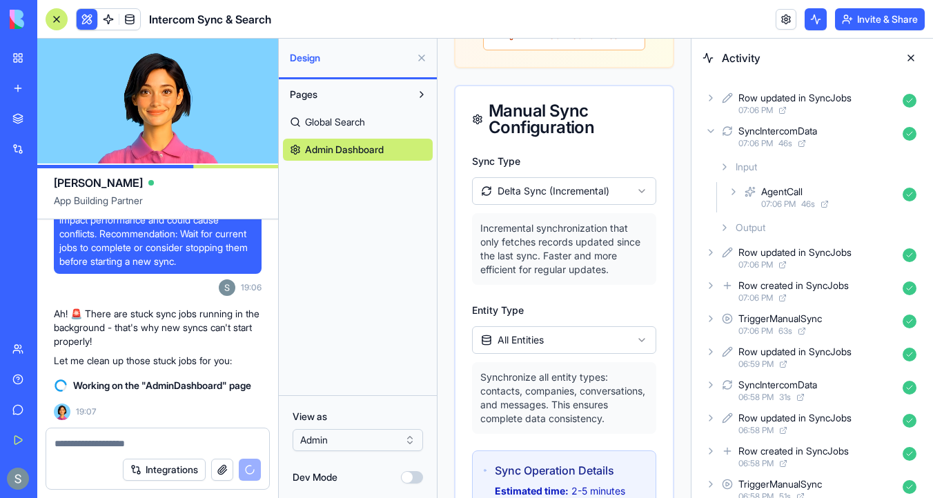
click at [729, 228] on icon at bounding box center [724, 227] width 11 height 11
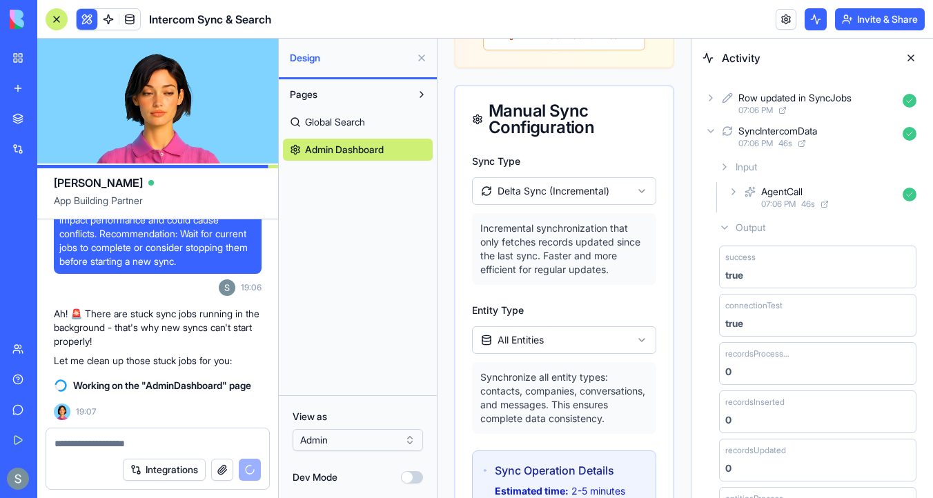
click at [707, 137] on div "SyncIntercomData 07:06 PM 46 s" at bounding box center [811, 136] width 219 height 30
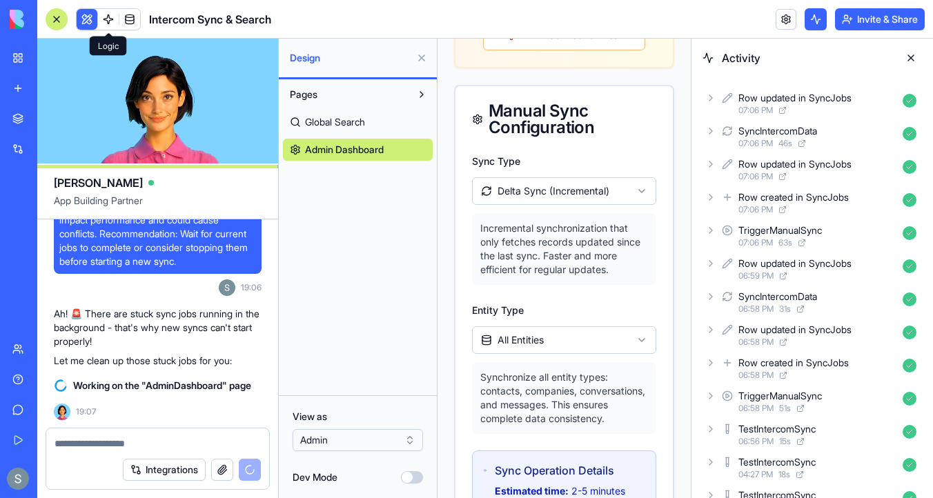
click at [106, 20] on span at bounding box center [108, 19] width 39 height 39
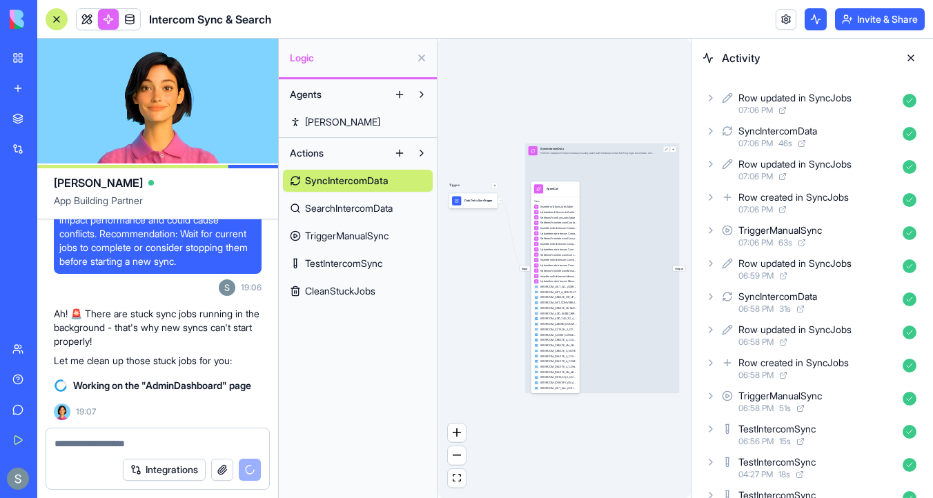
click at [586, 238] on div "Input SyncIntercomData Performs bulletproof Intercom data sync using search and…" at bounding box center [602, 268] width 154 height 250
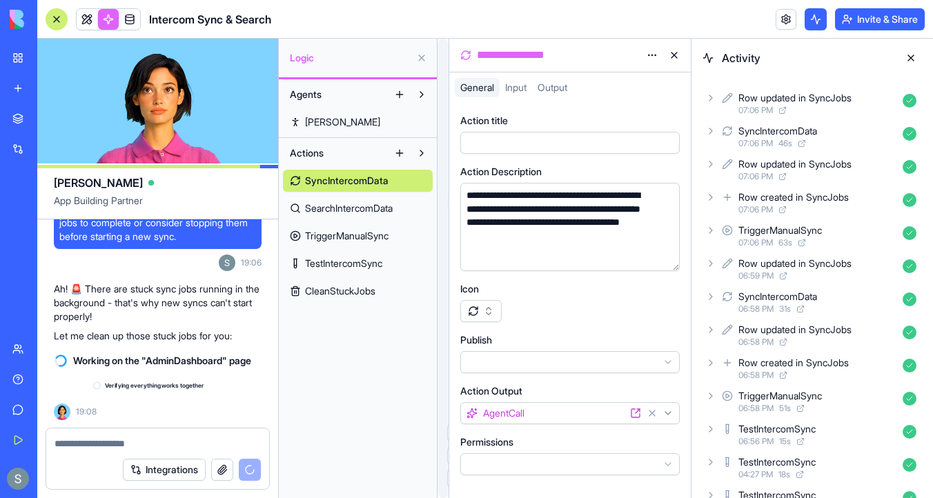
scroll to position [16111, 0]
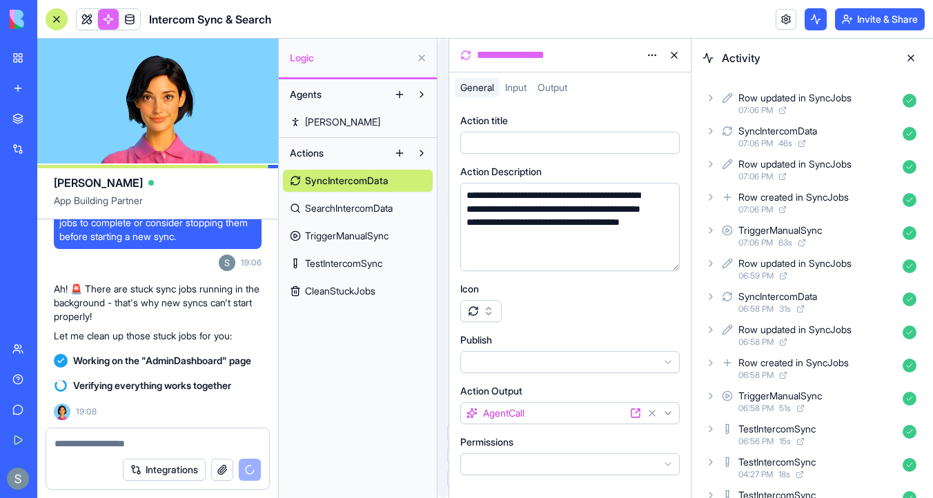
click at [366, 184] on span "SyncIntercomData" at bounding box center [346, 181] width 83 height 14
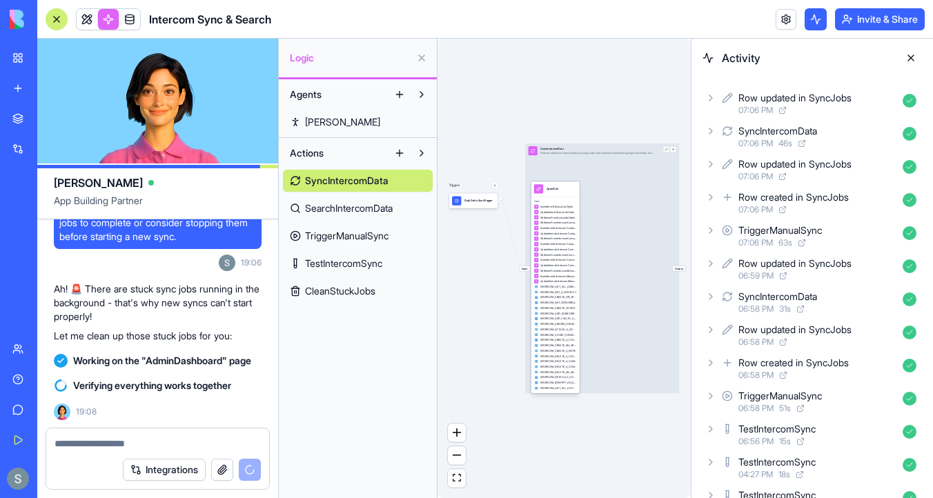
click at [574, 250] on span "UpdateItemsInIntercomCompaniesTable" at bounding box center [558, 250] width 37 height 4
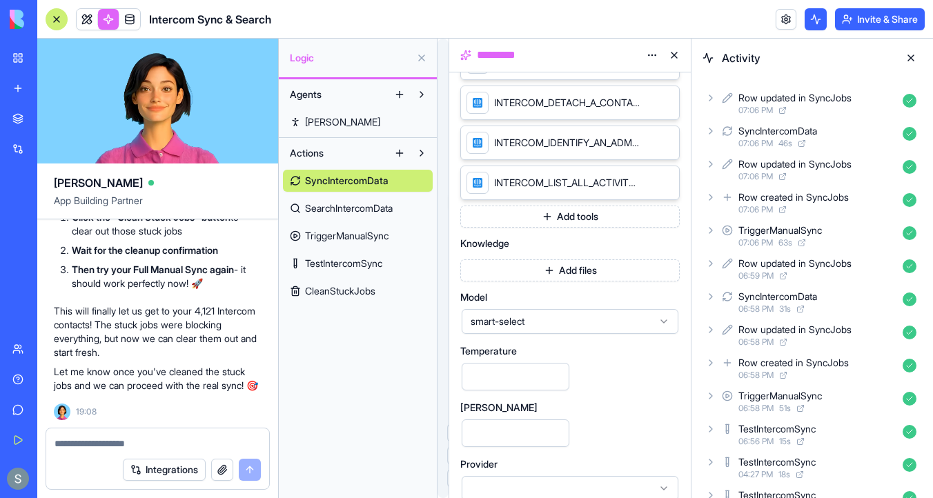
scroll to position [1600, 0]
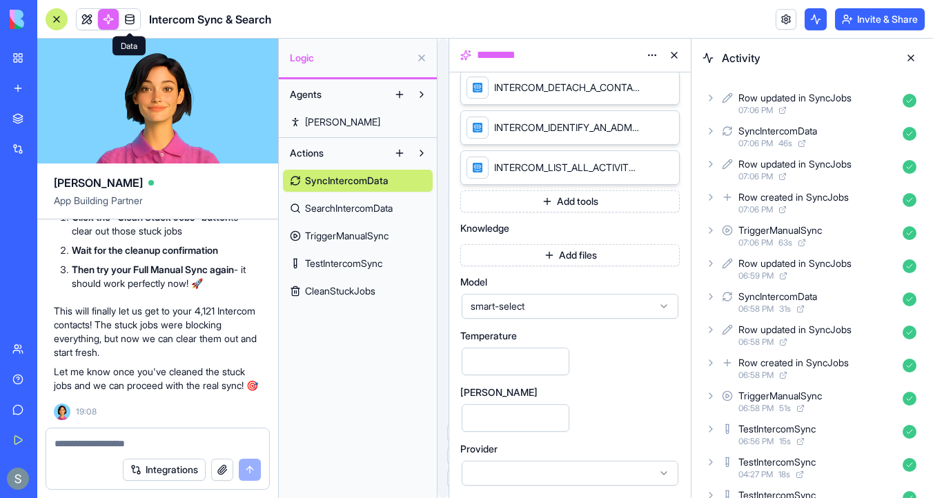
click at [132, 18] on link at bounding box center [129, 19] width 21 height 21
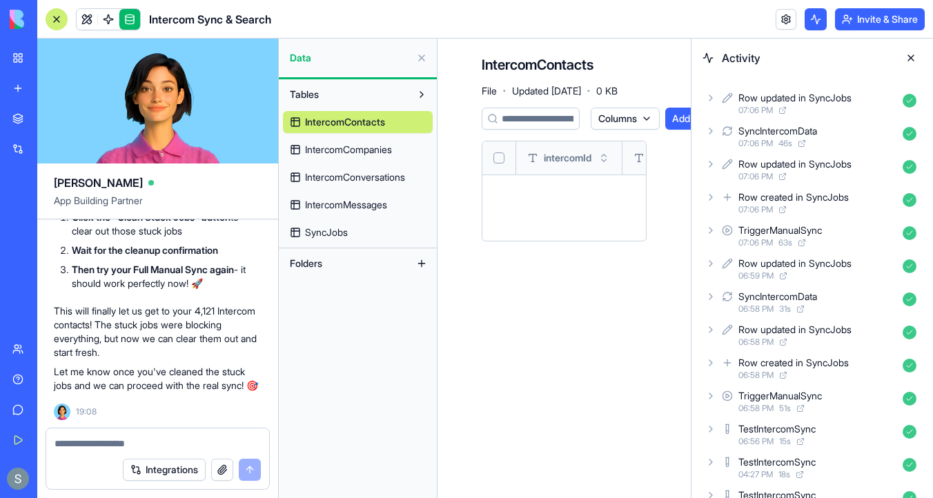
click at [345, 152] on span "IntercomCompanies" at bounding box center [348, 150] width 87 height 14
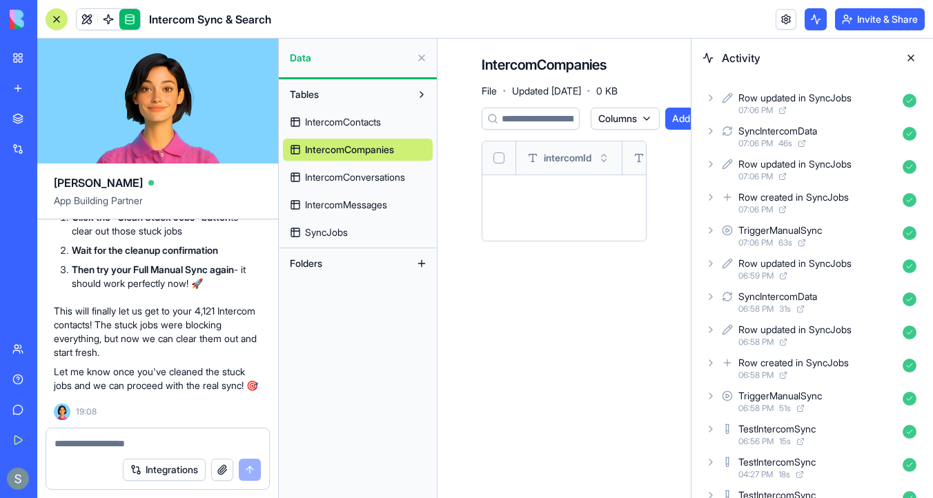
click at [350, 185] on link "IntercomConversations" at bounding box center [358, 177] width 150 height 22
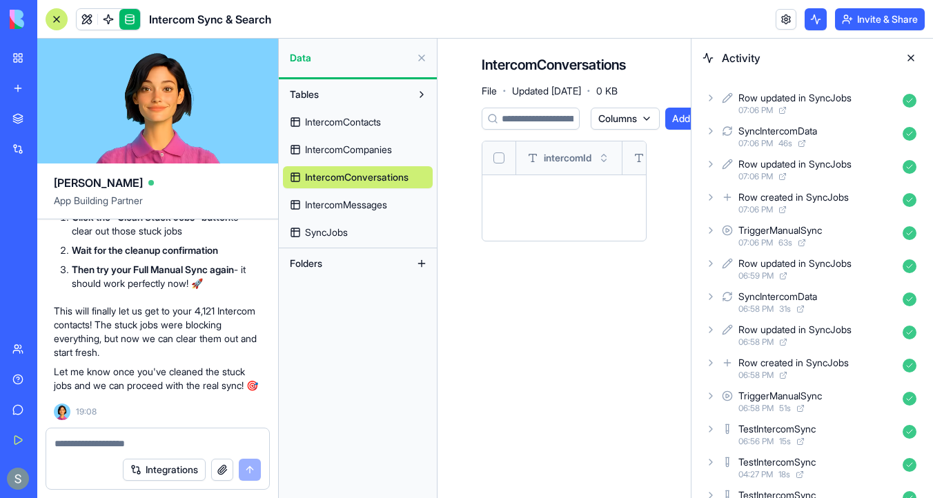
click at [352, 208] on span "IntercomMessages" at bounding box center [346, 205] width 82 height 14
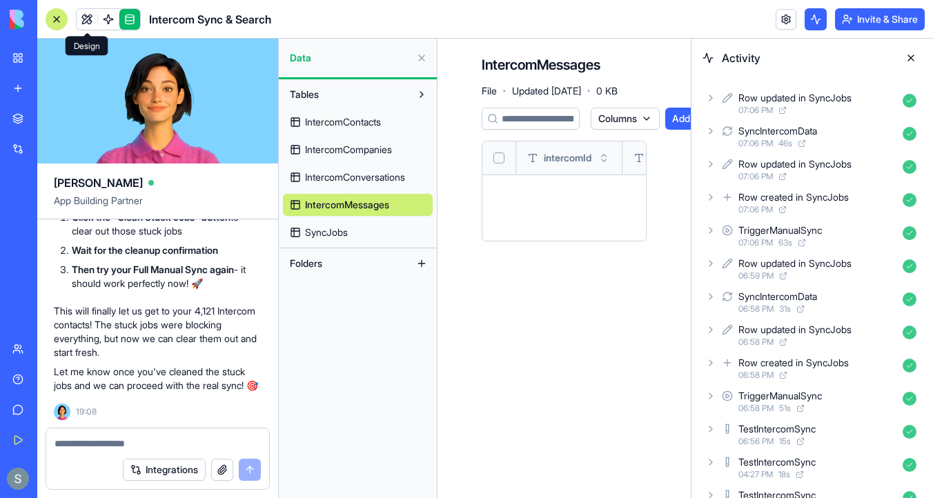
click at [86, 20] on link at bounding box center [87, 19] width 21 height 21
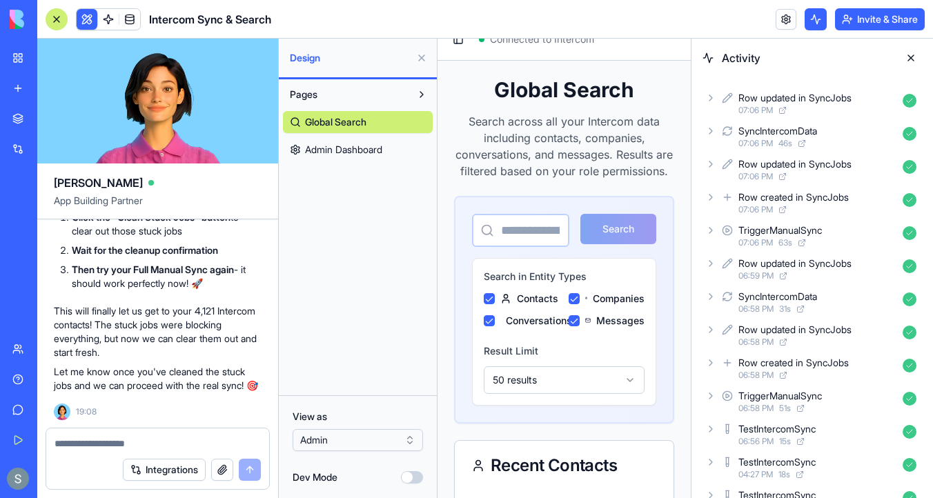
scroll to position [268, 0]
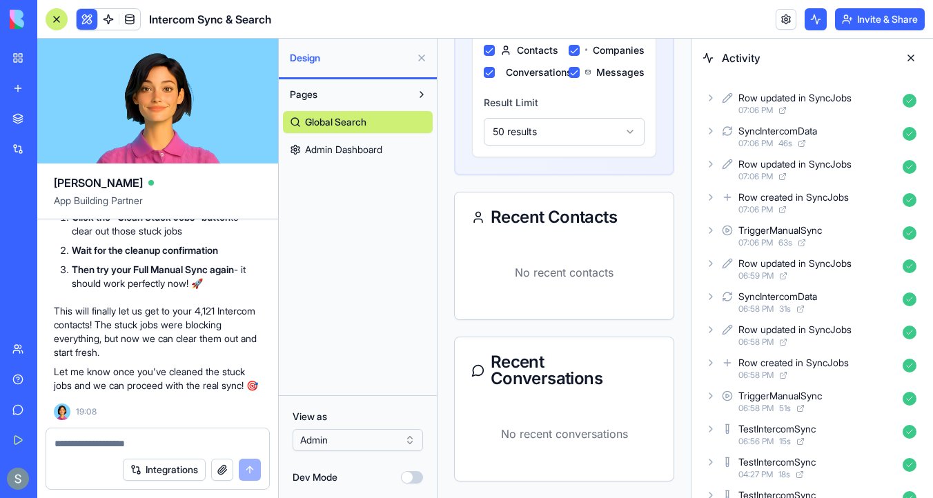
click at [379, 147] on span "Admin Dashboard" at bounding box center [343, 150] width 77 height 14
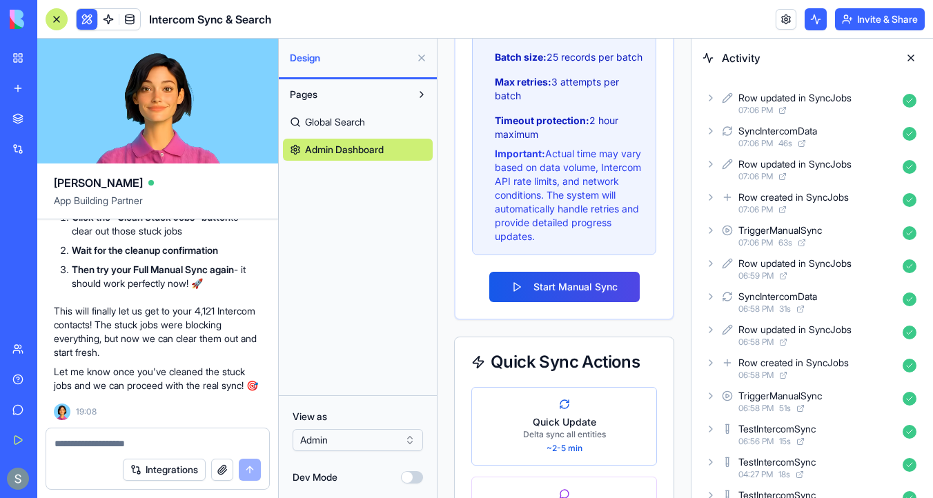
scroll to position [1476, 0]
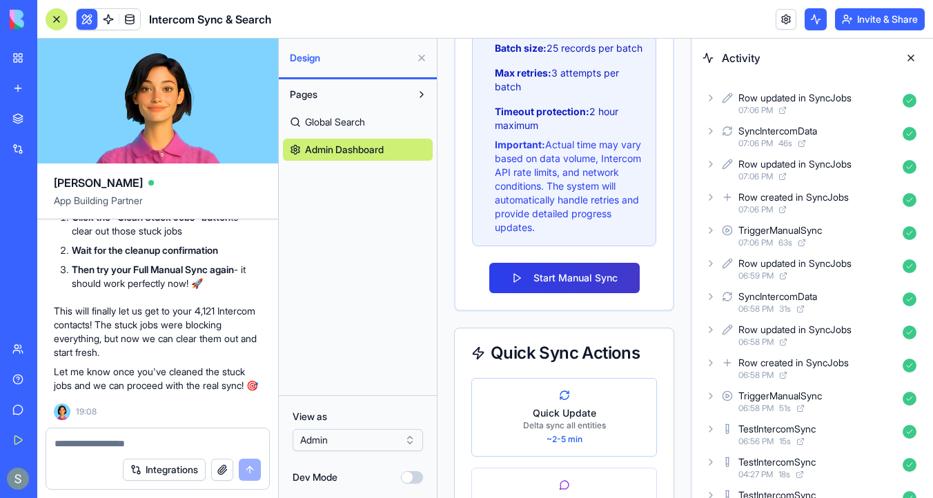
click at [572, 293] on button "Start Manual Sync" at bounding box center [564, 278] width 150 height 30
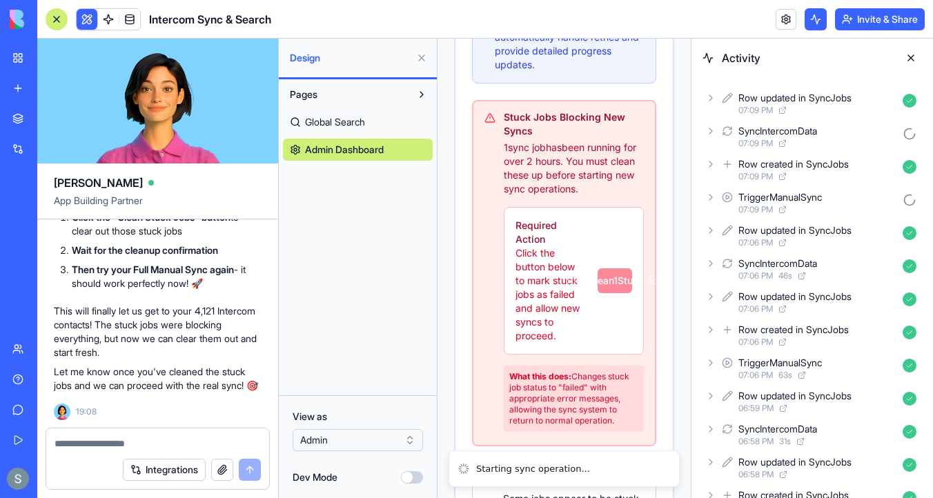
scroll to position [1985, 0]
click at [609, 277] on div "Required Action Click the button below to mark stuck jobs as failed and allow n…" at bounding box center [573, 279] width 117 height 124
click at [130, 443] on textarea at bounding box center [157, 444] width 206 height 14
type textarea "**********"
paste textarea
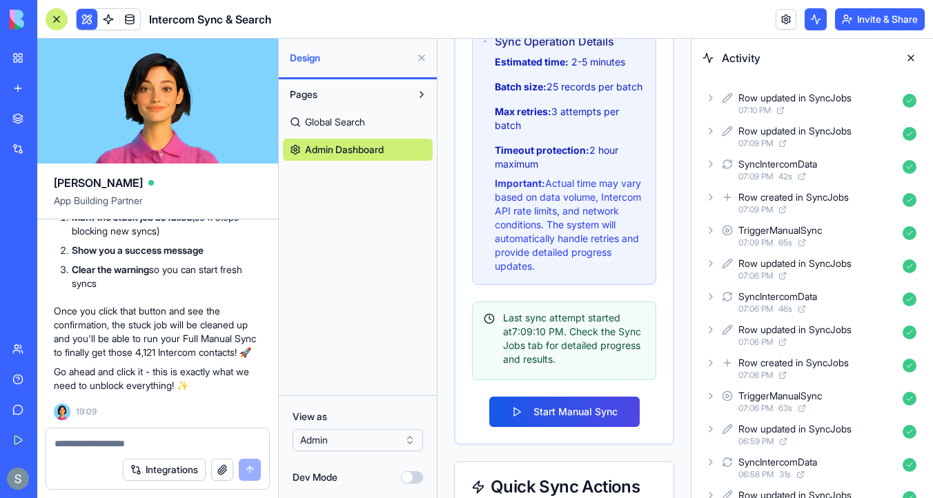
scroll to position [1427, 0]
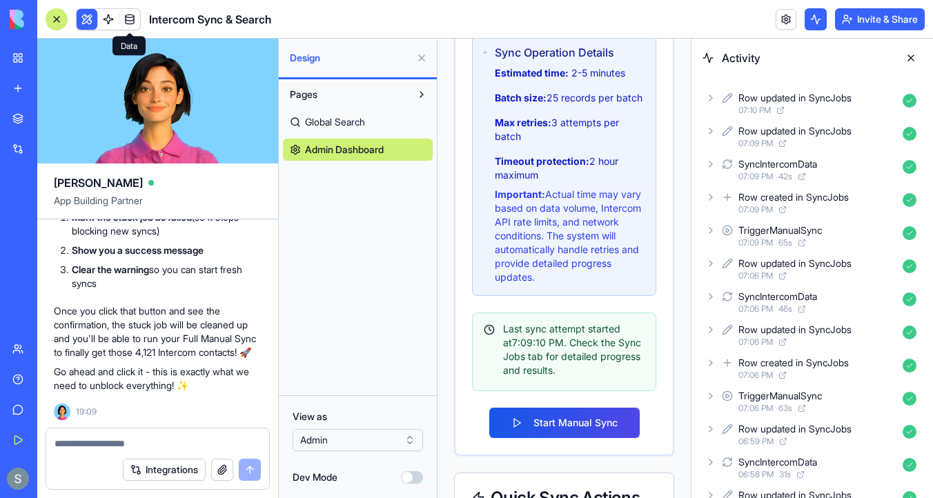
click at [126, 14] on span at bounding box center [129, 19] width 39 height 39
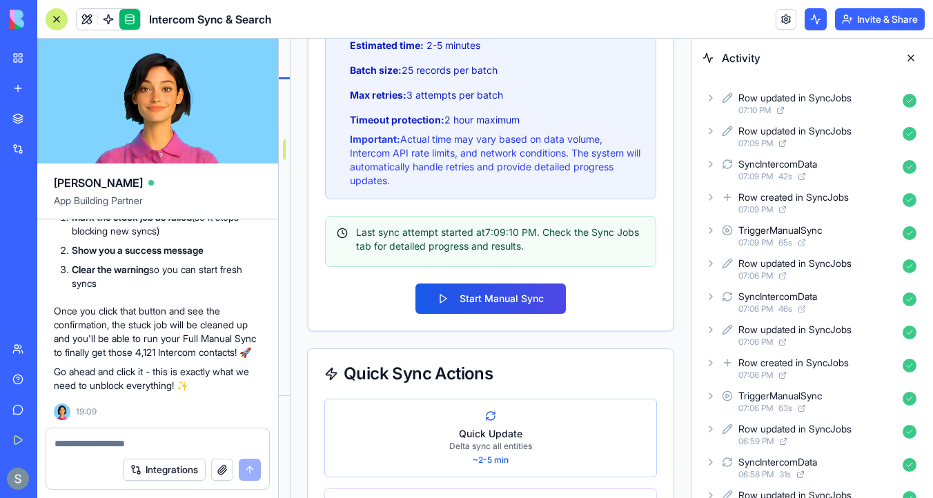
scroll to position [1187, 0]
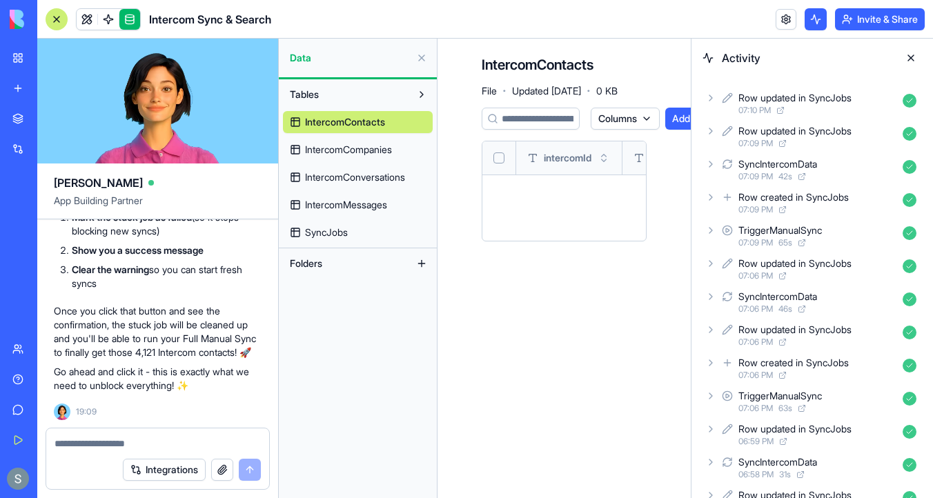
click at [361, 146] on span "IntercomCompanies" at bounding box center [348, 150] width 87 height 14
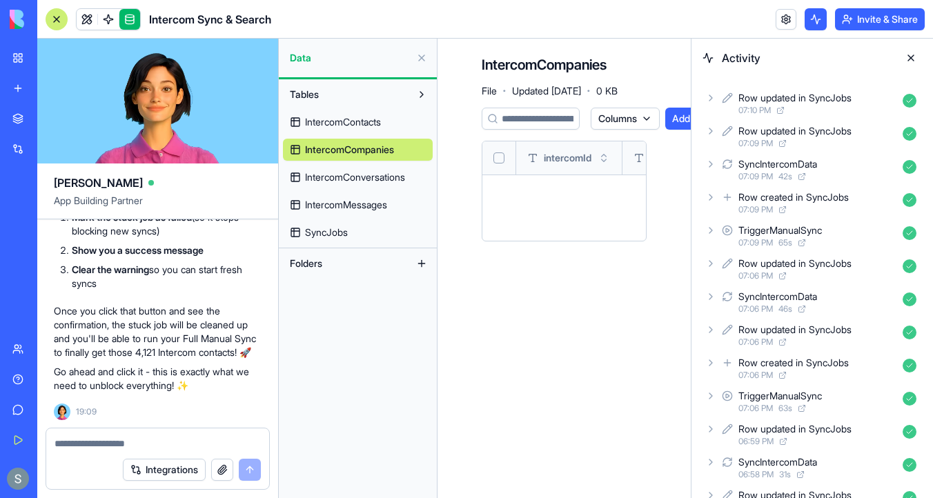
click at [368, 178] on span "IntercomConversations" at bounding box center [355, 177] width 100 height 14
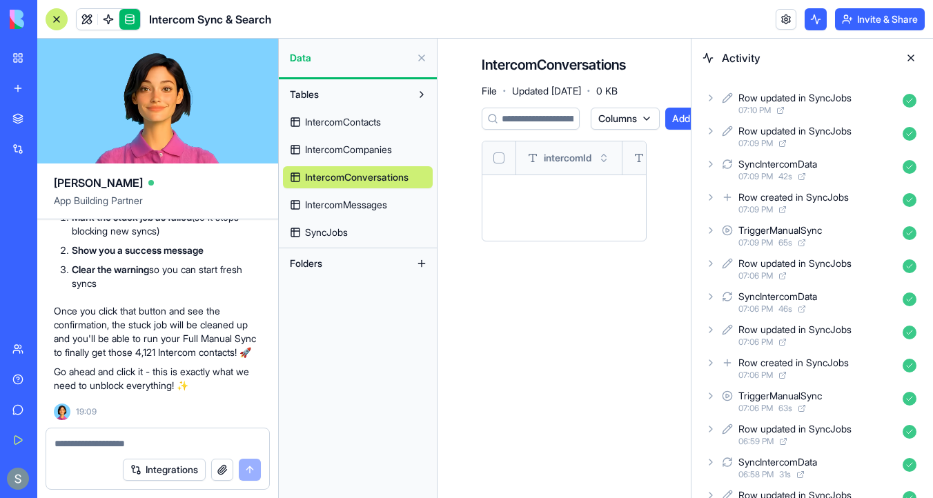
click at [370, 209] on span "IntercomMessages" at bounding box center [346, 205] width 82 height 14
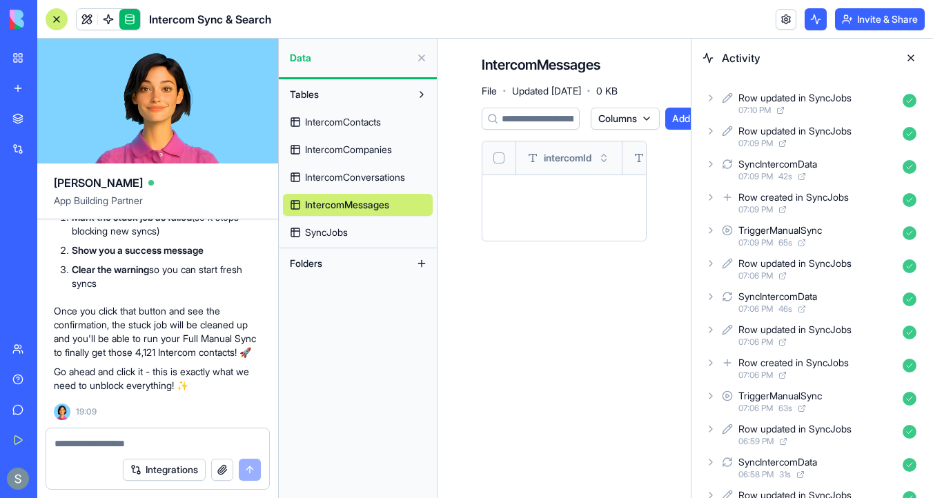
click at [349, 224] on link "SyncJobs" at bounding box center [358, 232] width 150 height 22
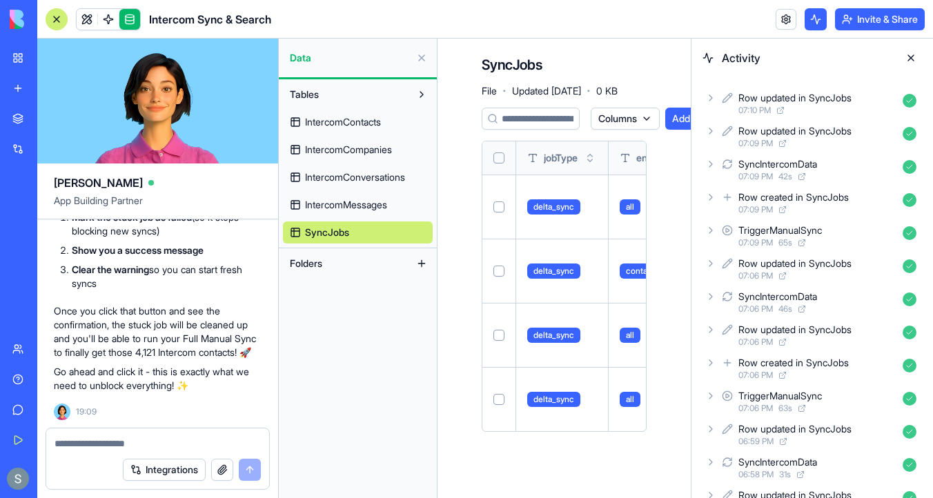
click at [499, 165] on th at bounding box center [499, 157] width 34 height 33
click at [496, 157] on button "Select all" at bounding box center [498, 157] width 11 height 11
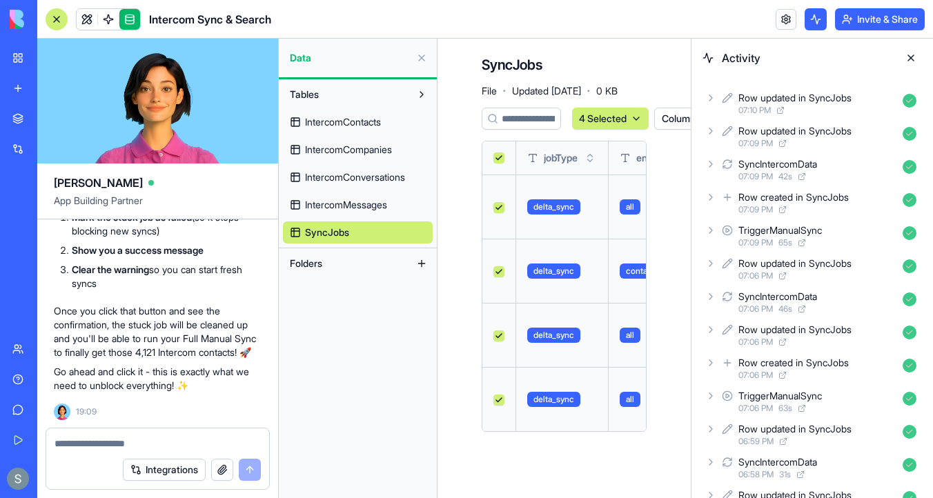
click at [629, 117] on html "BETA My Workspace New app Marketplace Integrations Recent Google Calendar Manag…" at bounding box center [466, 249] width 933 height 498
click at [592, 145] on div "Delete" at bounding box center [604, 147] width 81 height 22
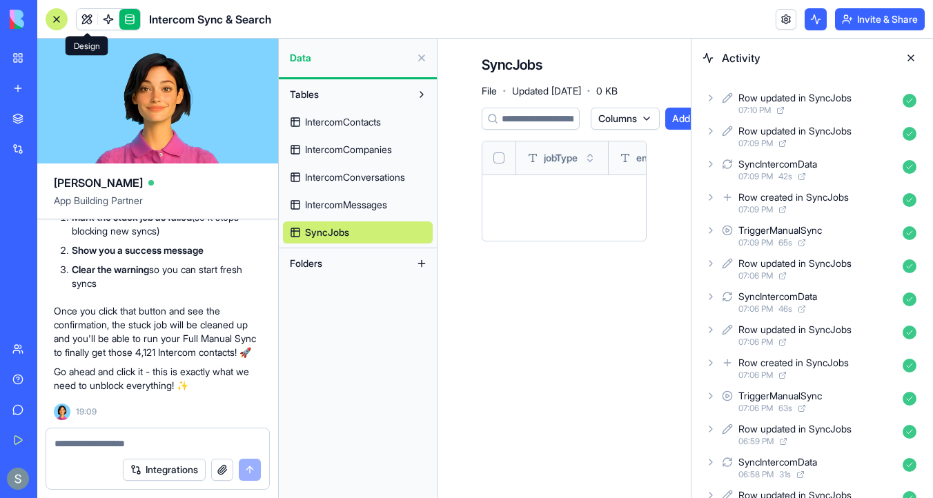
click at [88, 22] on link at bounding box center [87, 19] width 21 height 21
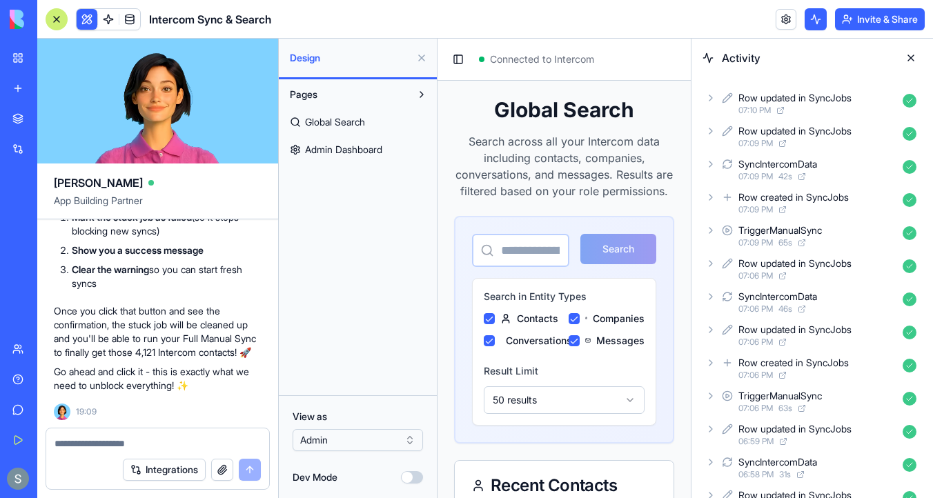
click at [370, 150] on span "Admin Dashboard" at bounding box center [343, 150] width 77 height 14
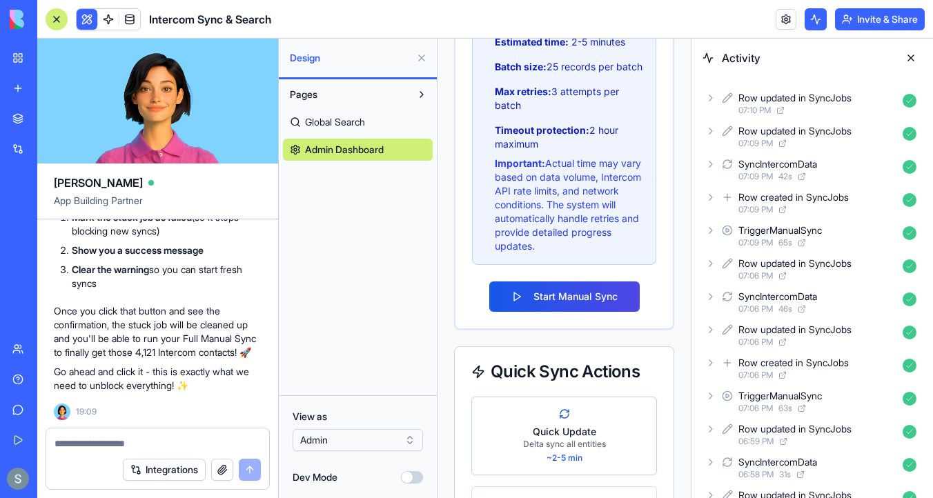
scroll to position [1397, 0]
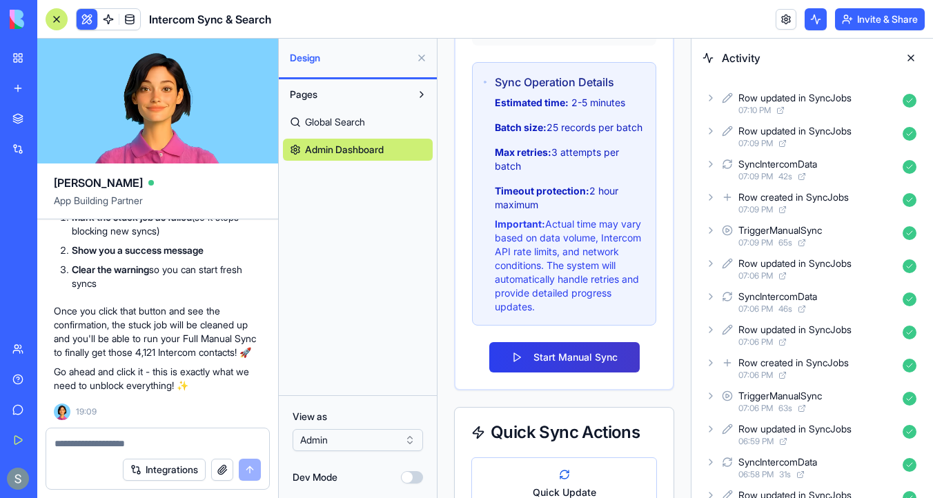
click at [563, 373] on button "Start Manual Sync" at bounding box center [564, 357] width 150 height 30
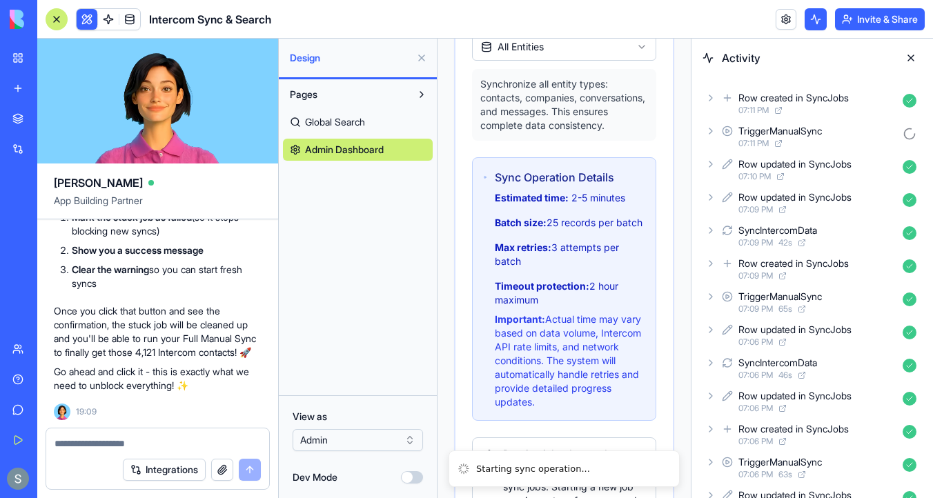
scroll to position [1492, 0]
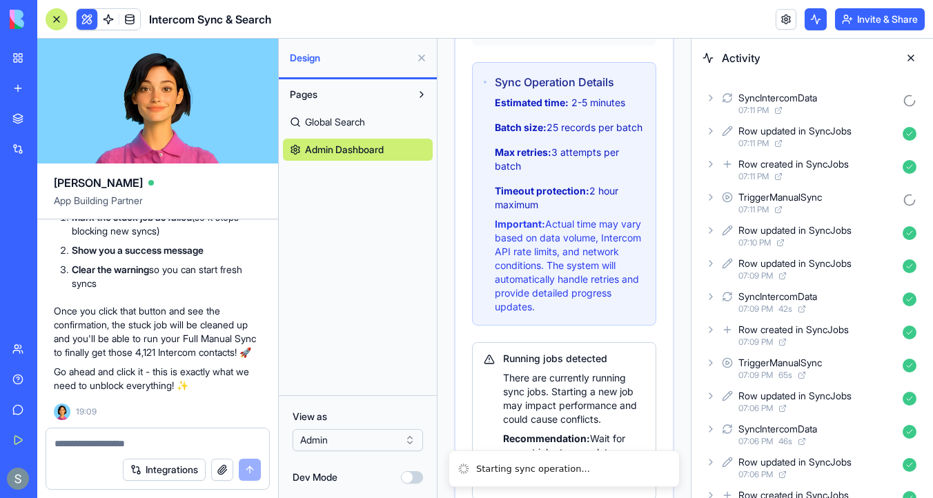
click at [709, 104] on div "SyncIntercomData 07:11 PM" at bounding box center [811, 103] width 219 height 30
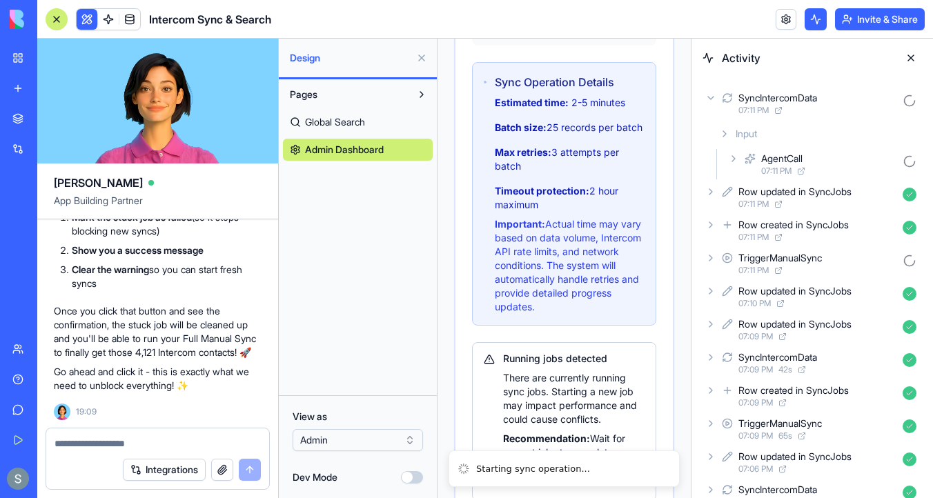
click at [730, 158] on icon at bounding box center [733, 158] width 11 height 11
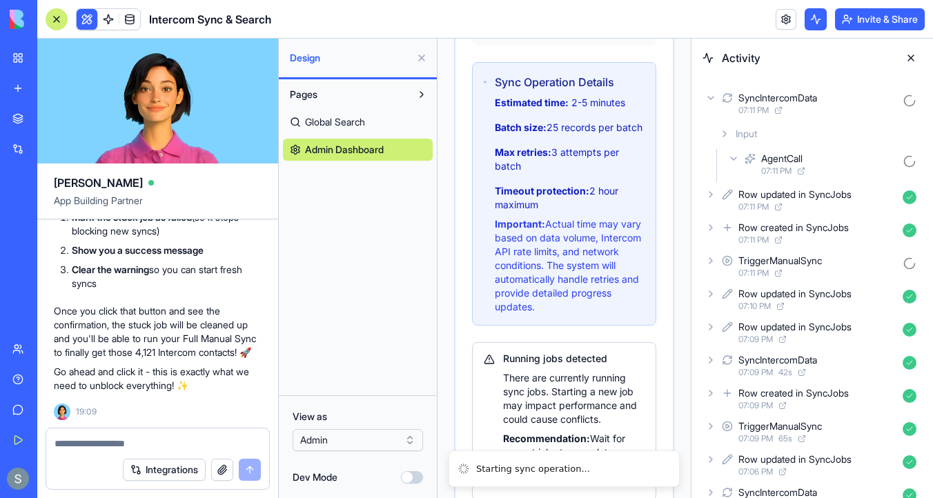
click at [716, 192] on div "Row updated in SyncJobs 07:11 PM" at bounding box center [811, 200] width 219 height 30
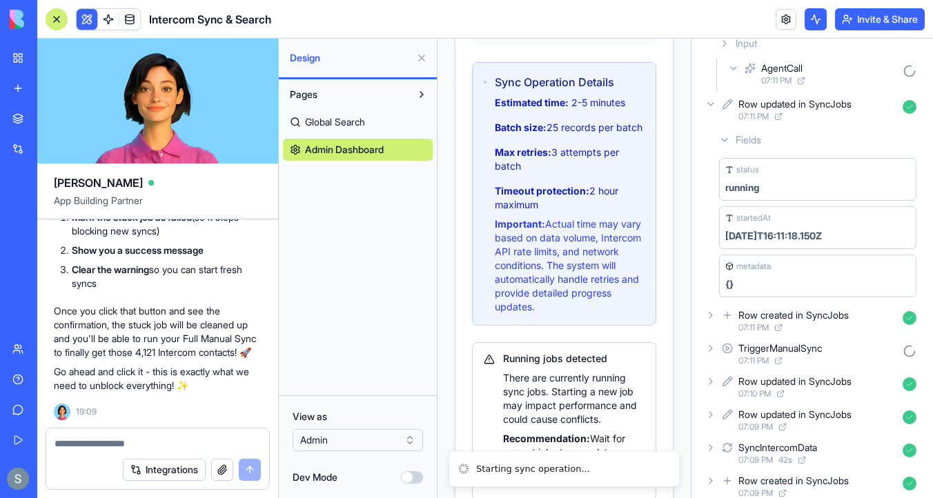
scroll to position [116, 0]
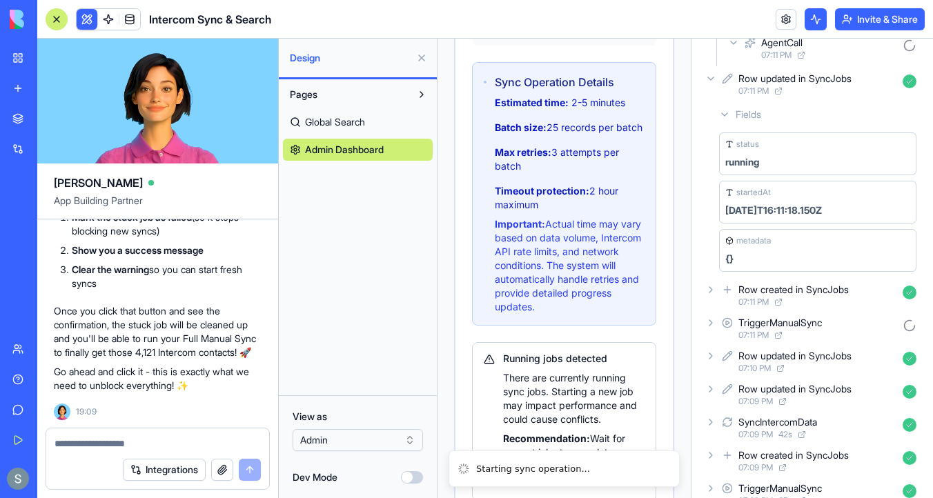
click at [712, 81] on icon at bounding box center [710, 78] width 11 height 11
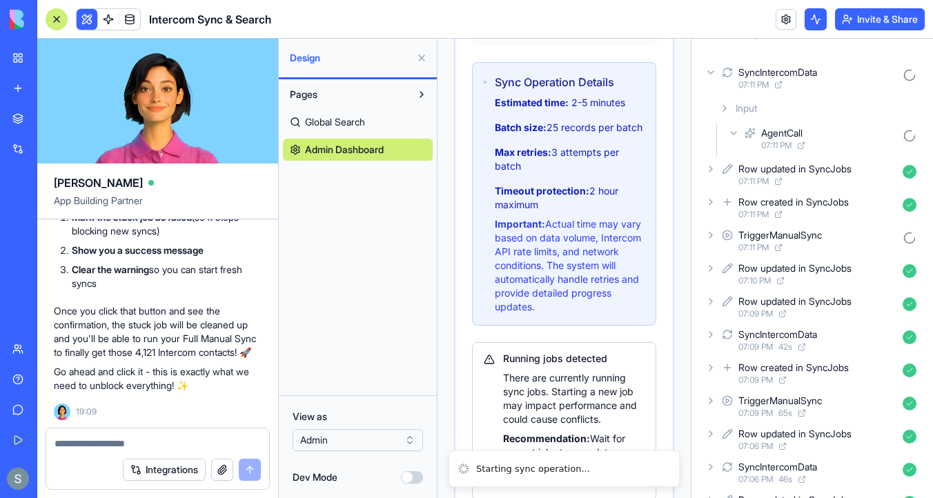
scroll to position [8, 0]
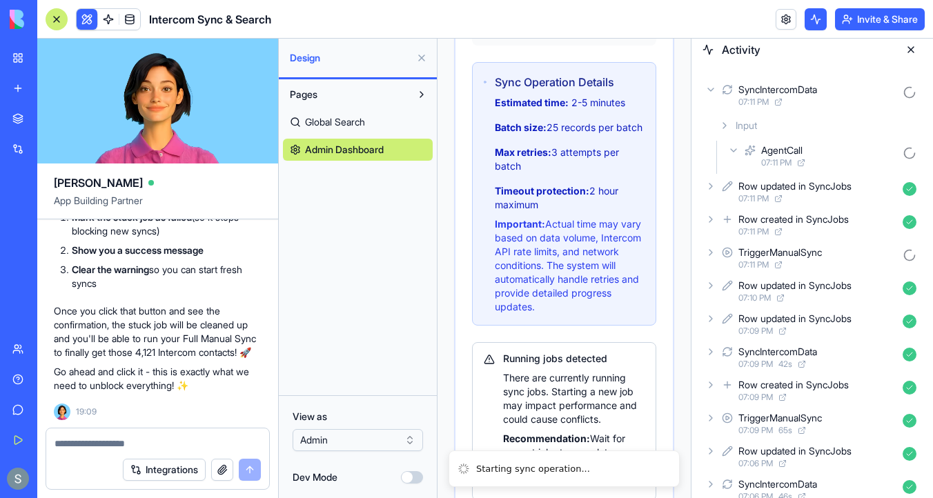
click at [708, 93] on icon at bounding box center [710, 89] width 11 height 11
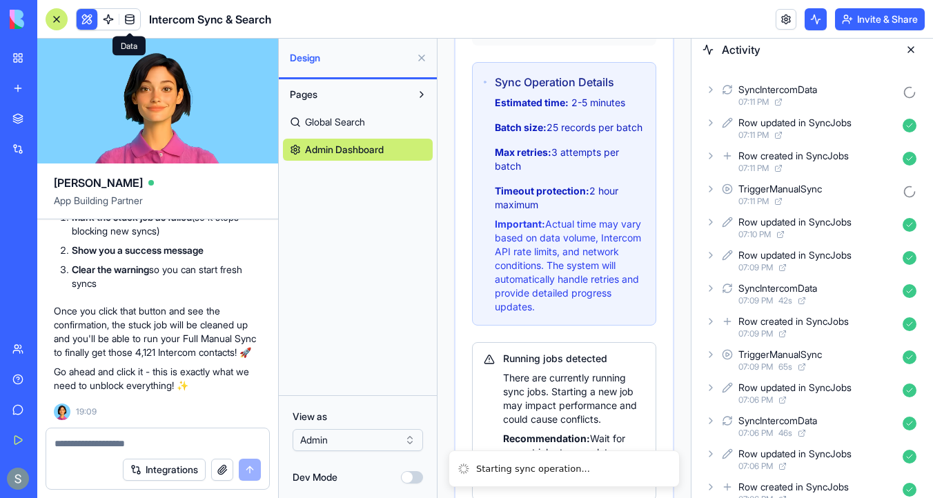
click at [133, 25] on link at bounding box center [129, 19] width 21 height 21
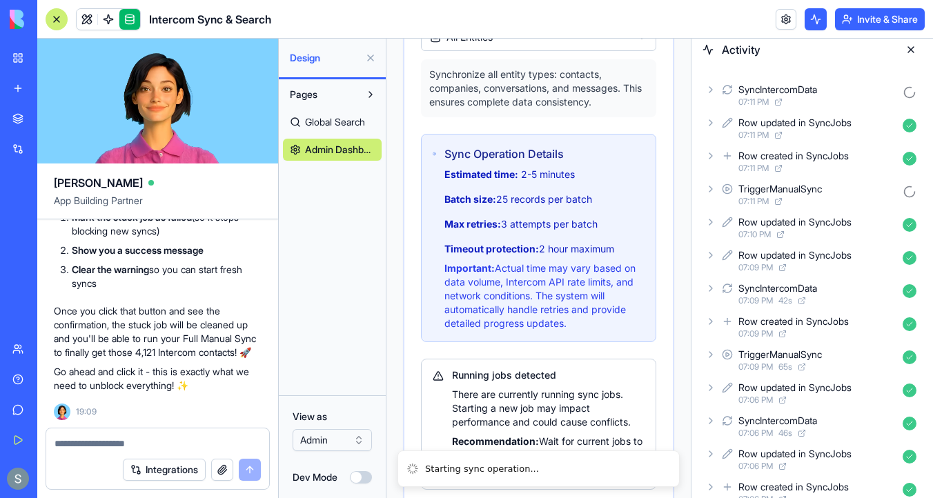
scroll to position [1252, 0]
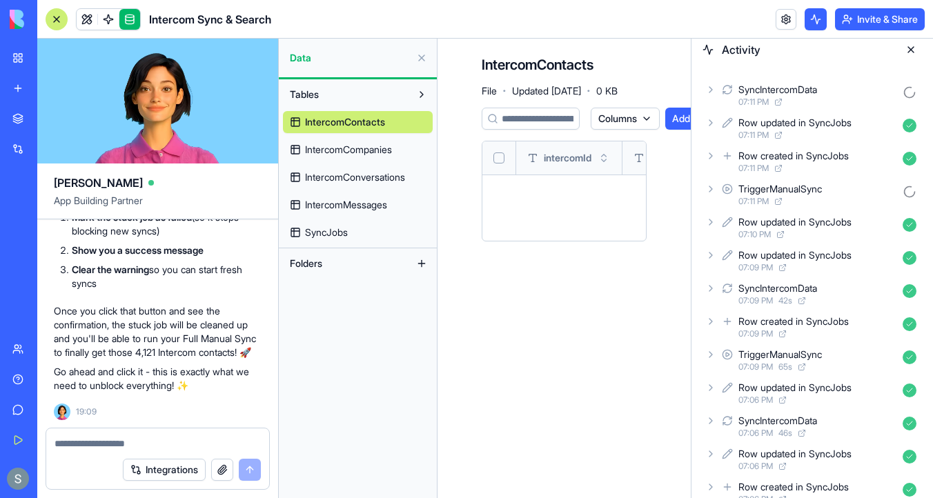
click at [326, 235] on span "SyncJobs" at bounding box center [326, 233] width 43 height 14
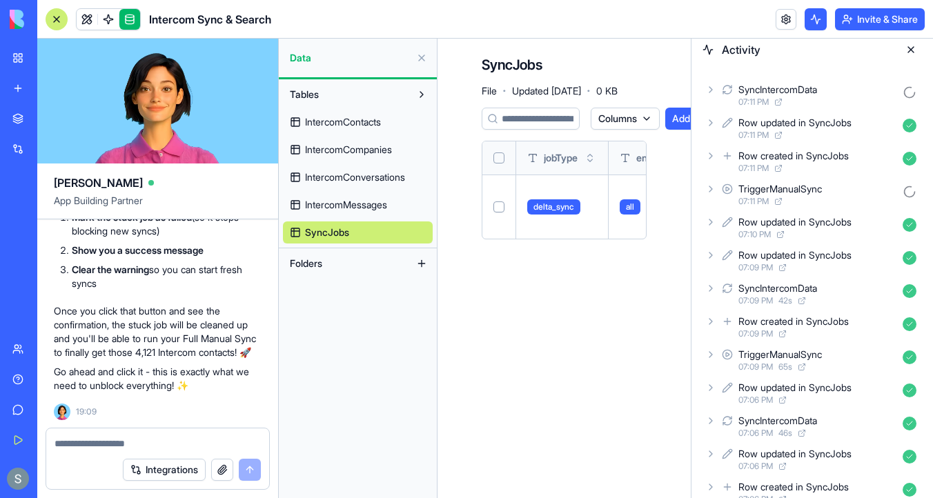
click at [161, 439] on textarea at bounding box center [157, 444] width 206 height 14
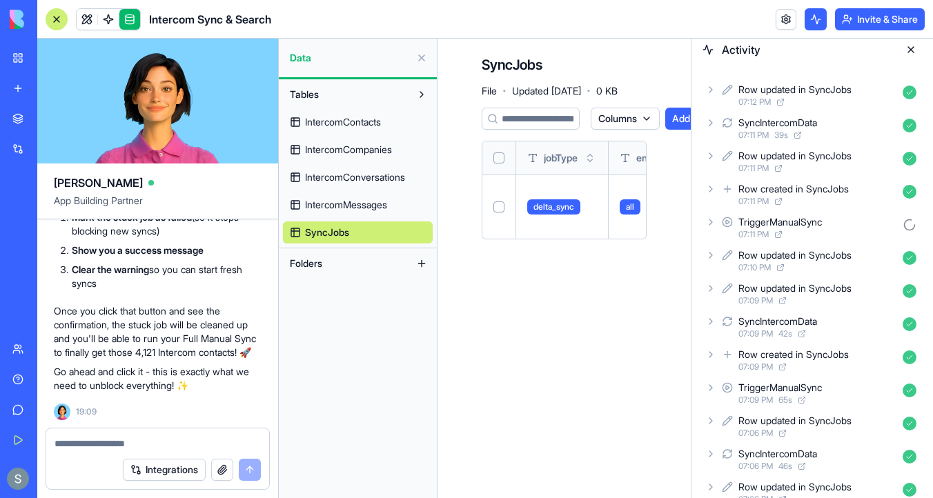
click at [711, 92] on icon at bounding box center [710, 89] width 11 height 11
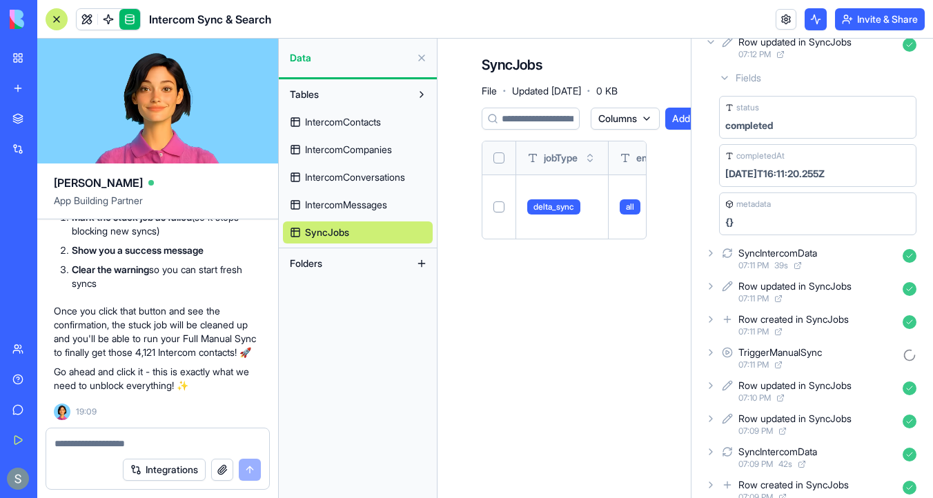
scroll to position [57, 0]
click at [724, 79] on icon at bounding box center [724, 76] width 11 height 11
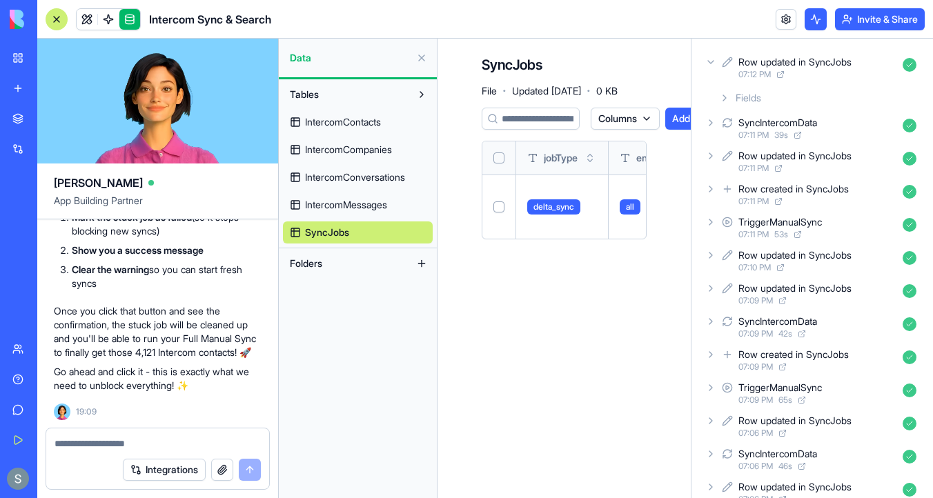
scroll to position [0, 0]
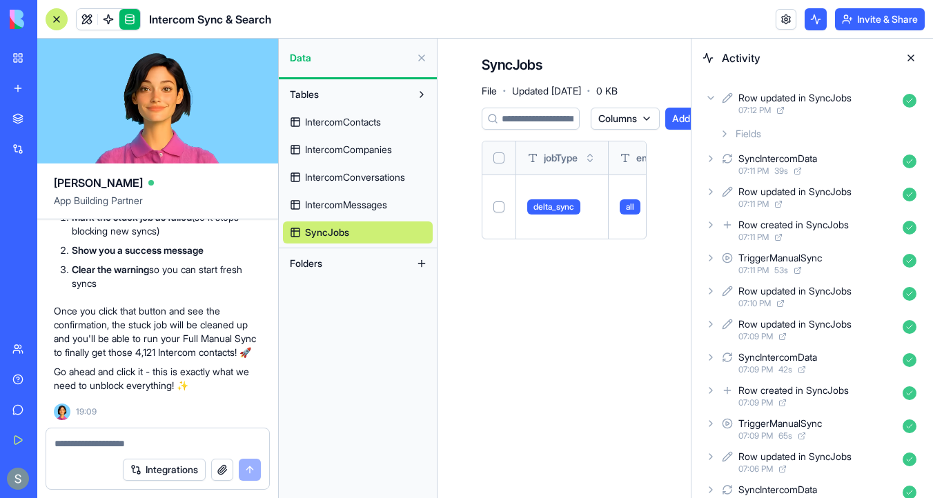
click at [715, 97] on icon at bounding box center [710, 97] width 11 height 11
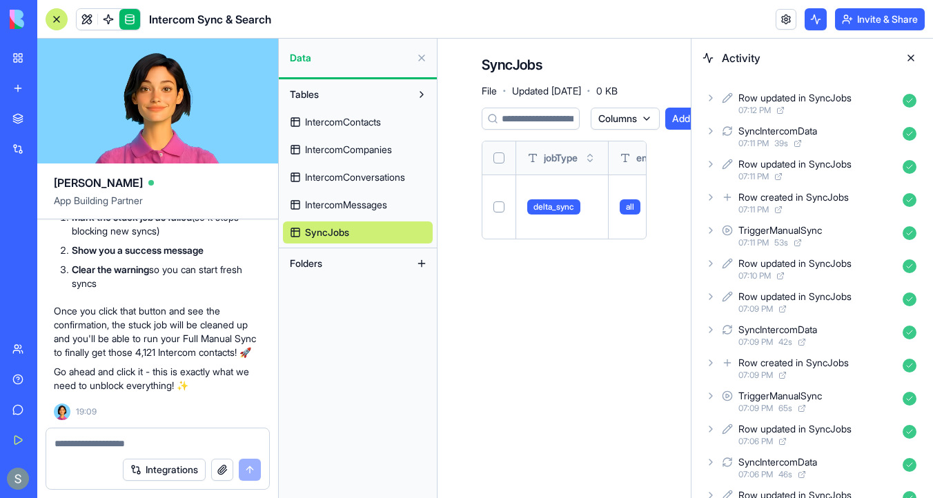
click at [715, 97] on icon at bounding box center [710, 97] width 11 height 11
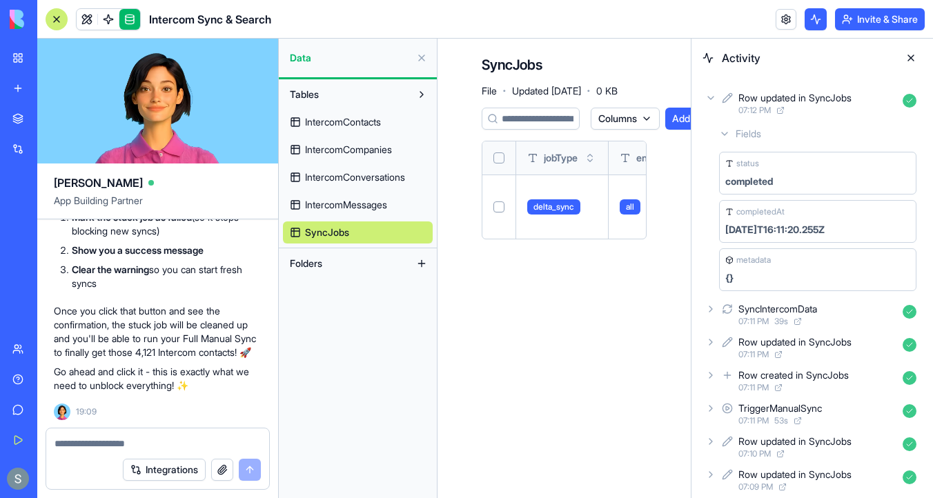
click at [715, 97] on icon at bounding box center [710, 97] width 11 height 11
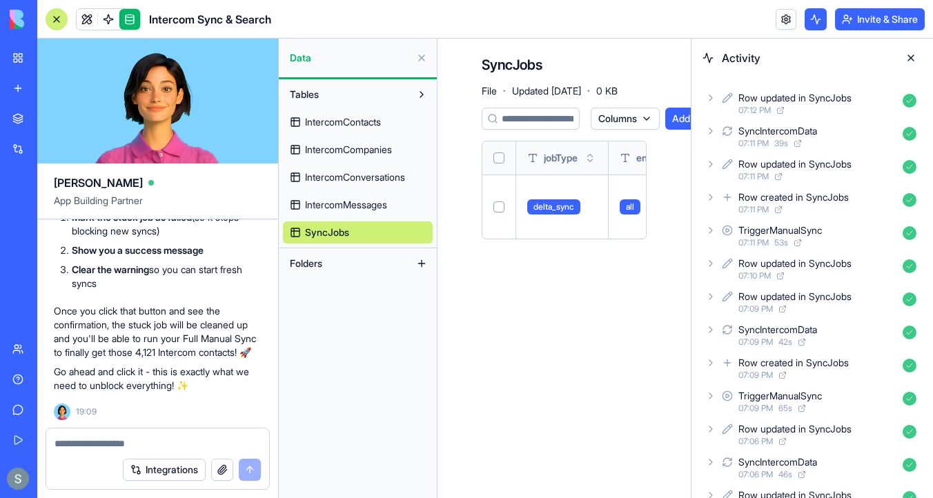
click at [713, 130] on icon at bounding box center [710, 131] width 11 height 11
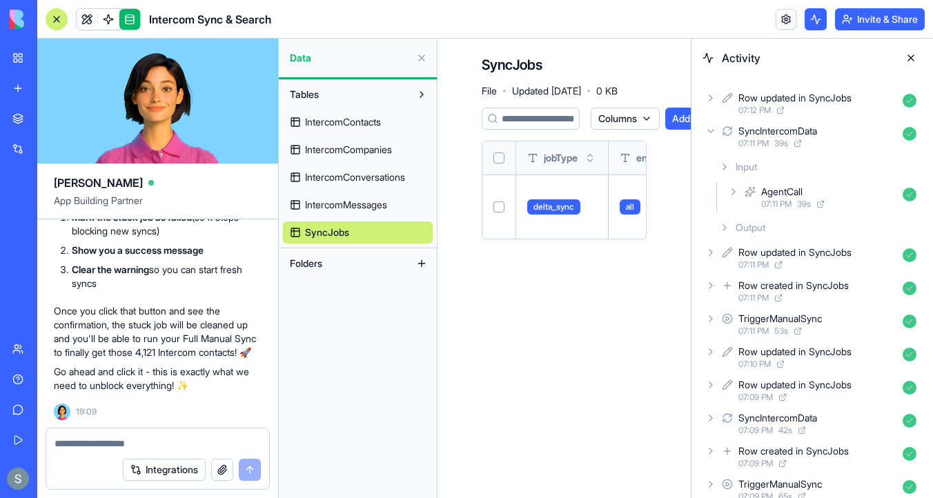
click at [720, 231] on icon at bounding box center [724, 227] width 11 height 11
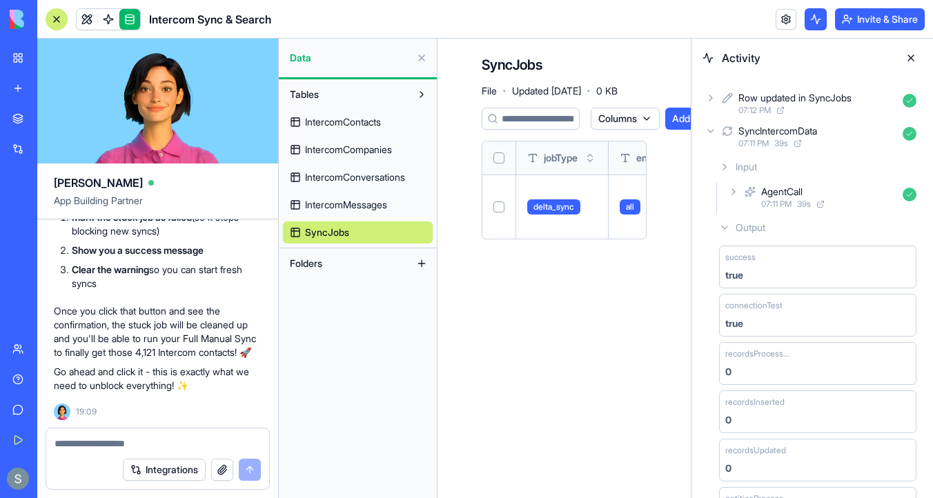
click at [710, 97] on icon at bounding box center [710, 97] width 11 height 11
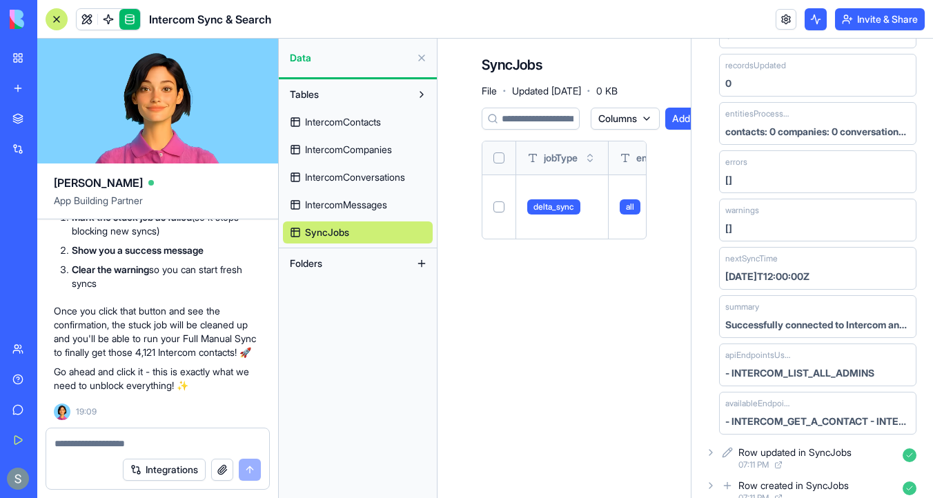
scroll to position [564, 0]
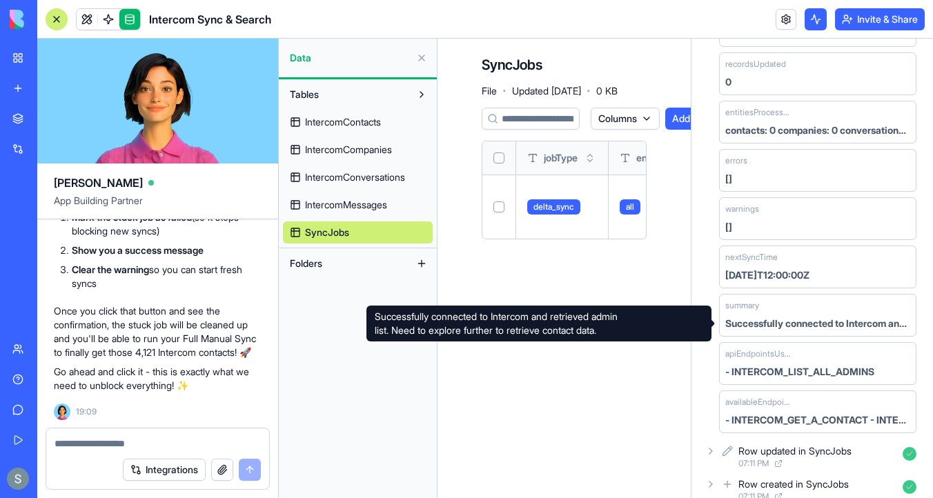
click at [753, 326] on div "Successfully connected to Intercom and retrieved admin list. Need to explore fu…" at bounding box center [817, 324] width 185 height 14
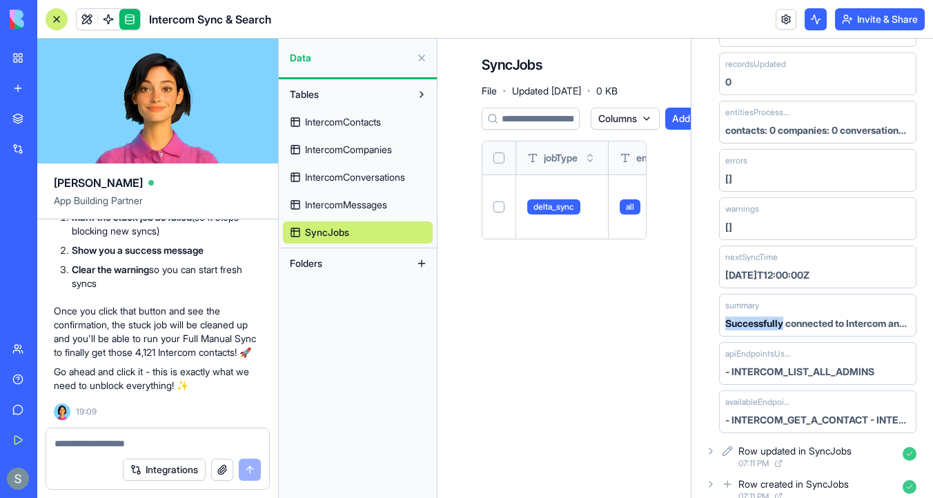
click at [753, 326] on div "Successfully connected to Intercom and retrieved admin list. Need to explore fu…" at bounding box center [817, 324] width 185 height 14
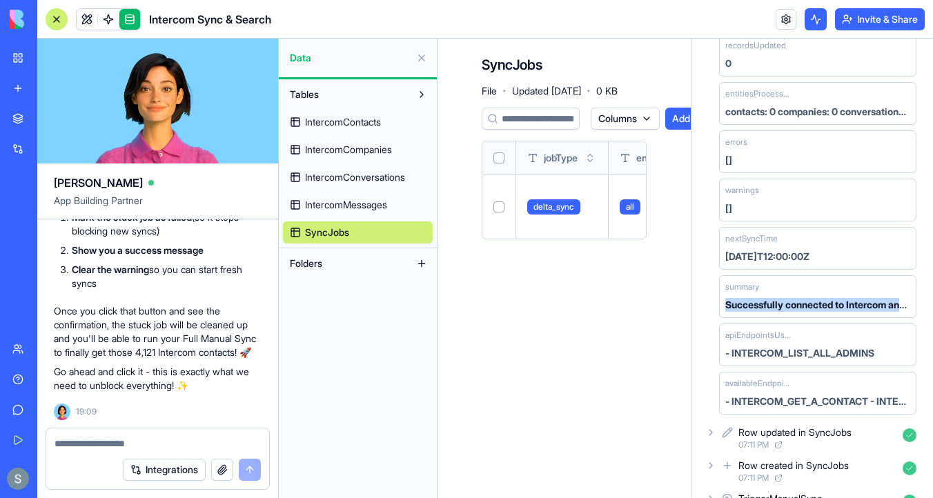
scroll to position [597, 0]
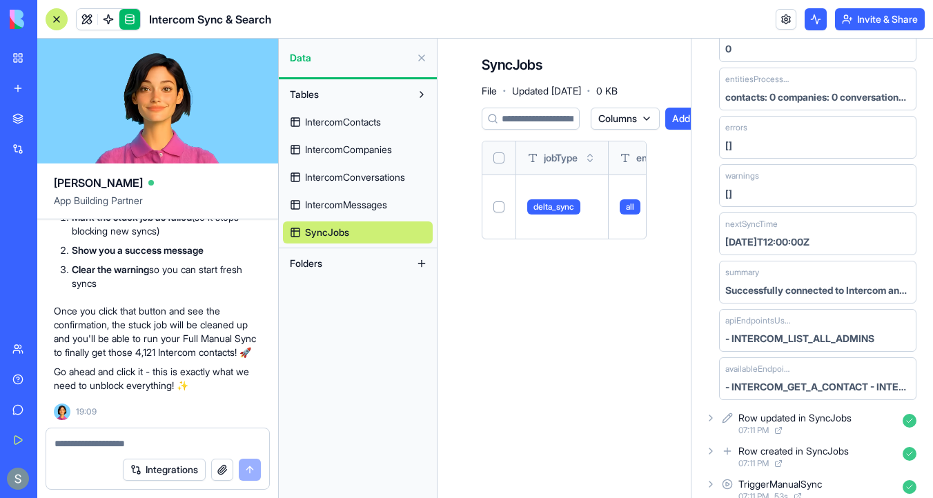
click at [595, 315] on main "SyncJobs File · Updated [DATE] · 0 KB Columns Add row jobType entityType status…" at bounding box center [563, 268] width 253 height 459
click at [85, 445] on textarea at bounding box center [157, 444] width 206 height 14
paste textarea "**"
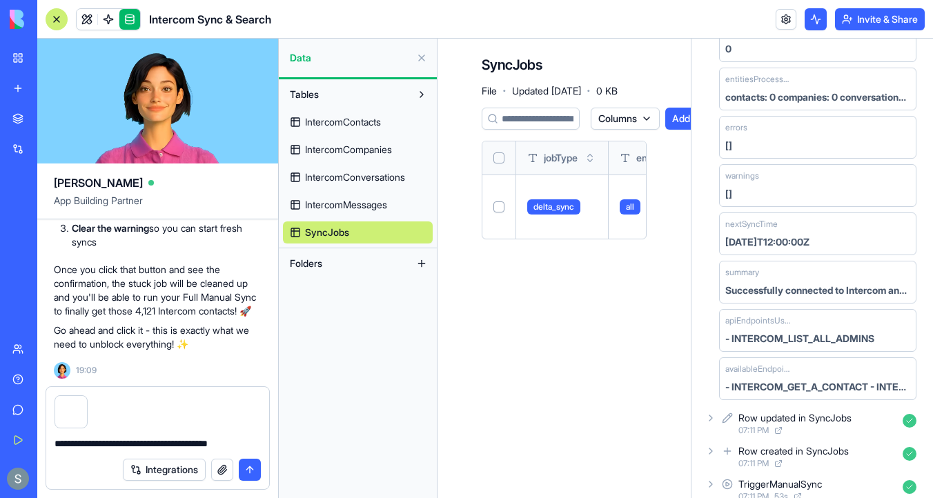
type textarea "**********"
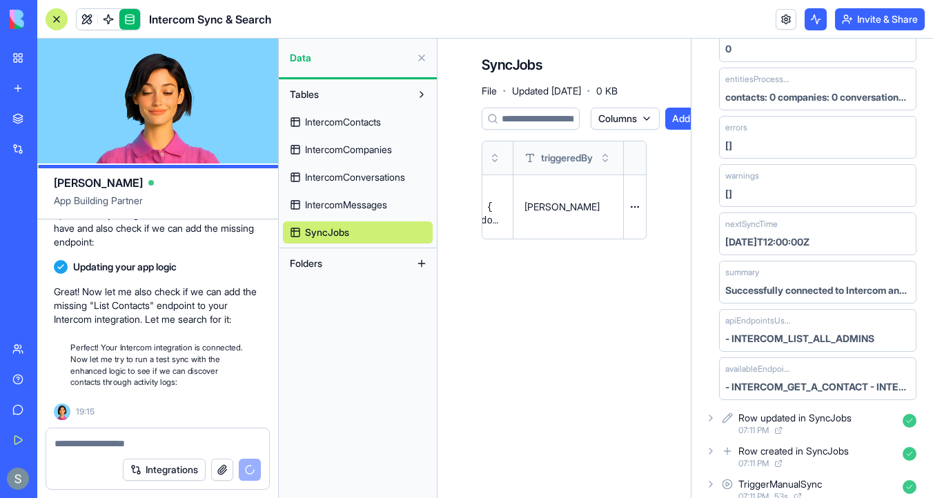
scroll to position [17721, 0]
